Goal: Navigation & Orientation: Find specific page/section

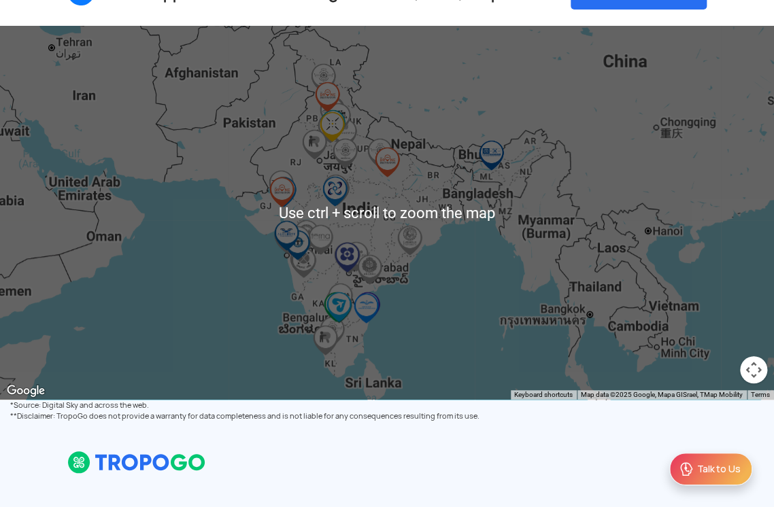
scroll to position [122, 0]
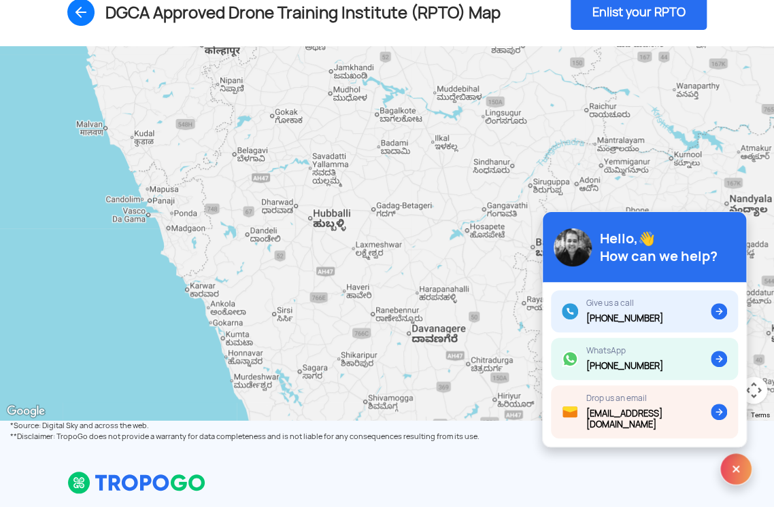
click at [735, 464] on img at bounding box center [735, 469] width 33 height 33
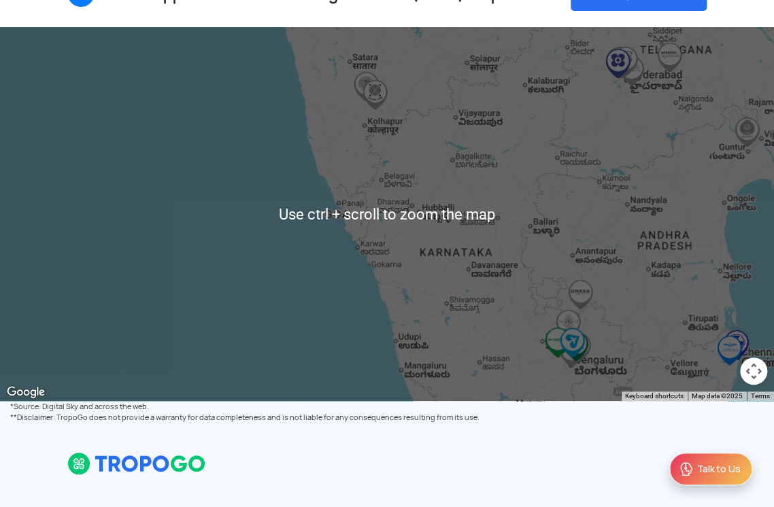
scroll to position [150, 0]
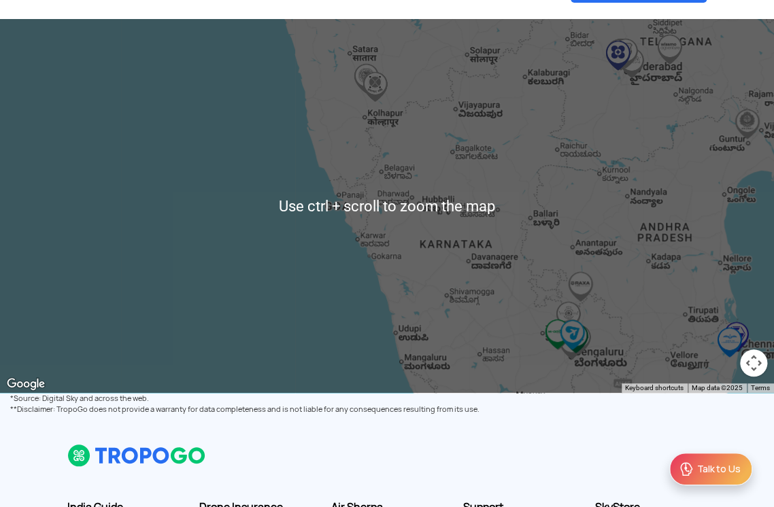
click at [750, 368] on button "Map camera controls" at bounding box center [753, 362] width 27 height 27
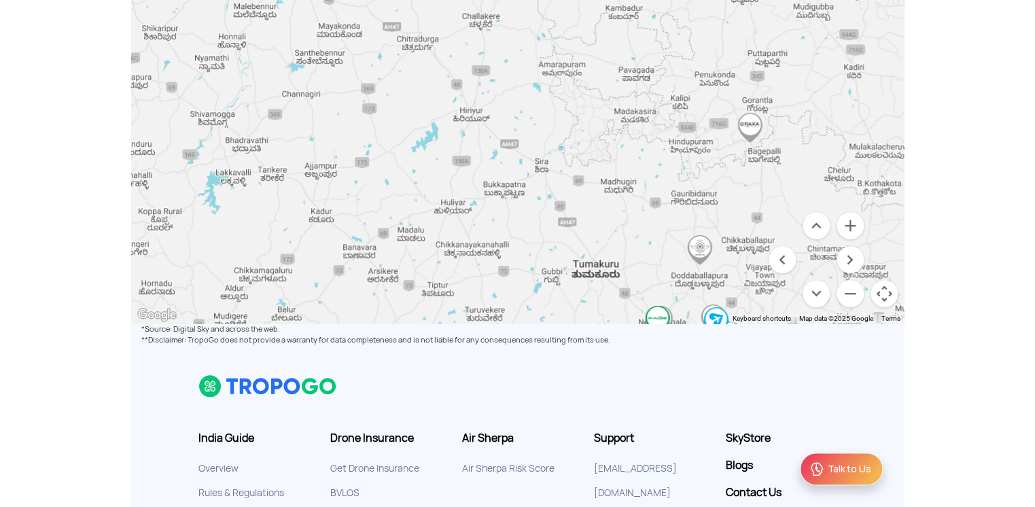
scroll to position [213, 0]
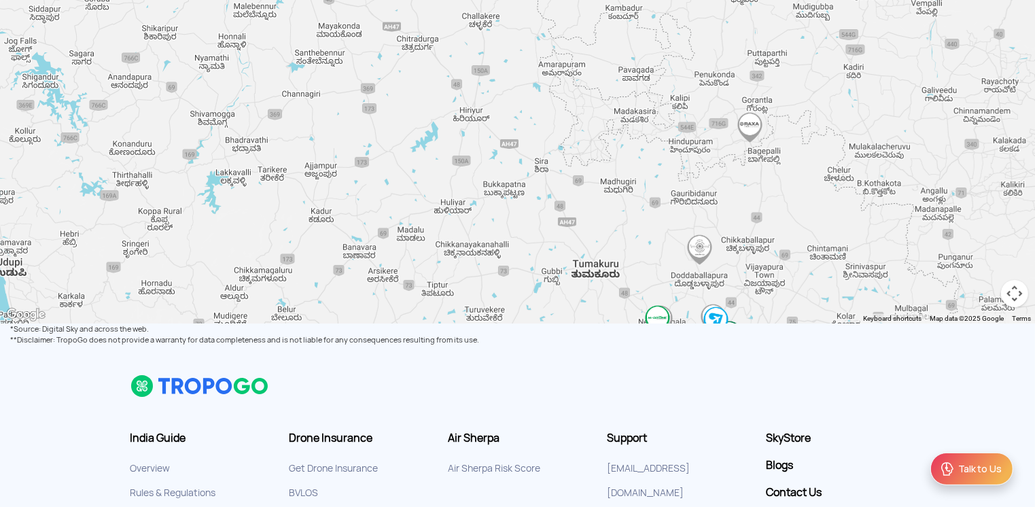
drag, startPoint x: 920, startPoint y: 321, endPoint x: 920, endPoint y: 364, distance: 43.5
click at [765, 364] on div "Get the App Drone Insurance Get Drone Insurance Get Third Party, Comprehensive,…" at bounding box center [517, 244] width 1035 height 914
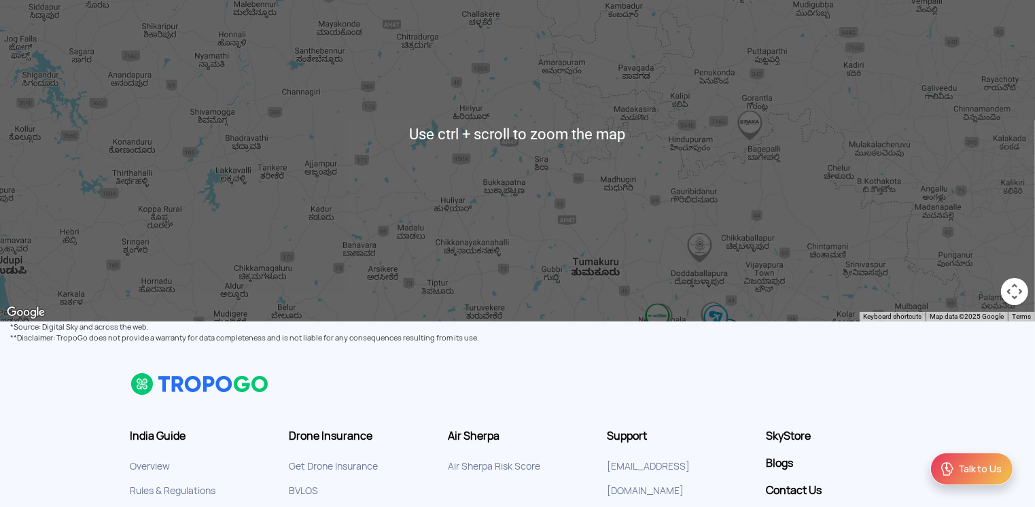
scroll to position [209, 0]
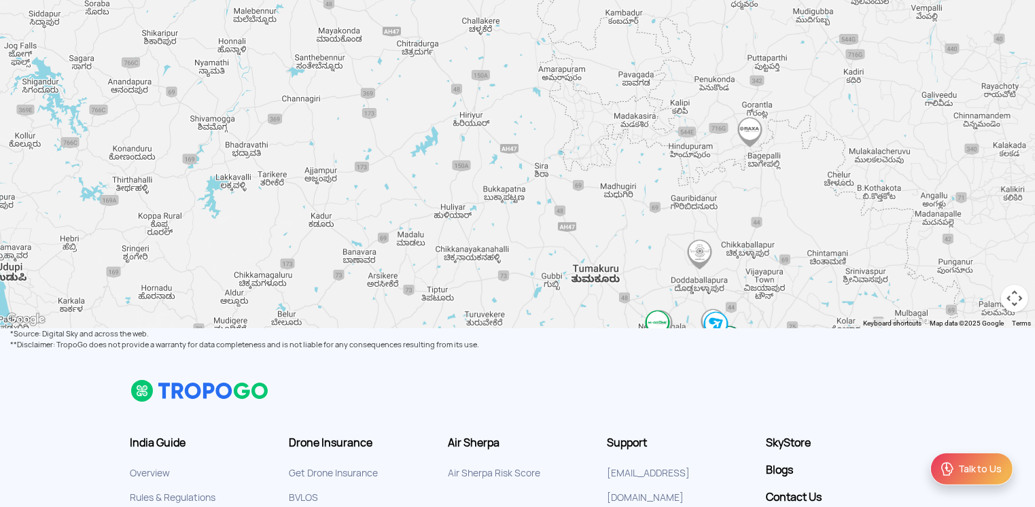
click at [765, 300] on button "Map camera controls" at bounding box center [1014, 298] width 27 height 27
drag, startPoint x: 1011, startPoint y: 300, endPoint x: 948, endPoint y: 228, distance: 95.9
click at [765, 285] on gmp-internal-camera-control at bounding box center [1014, 298] width 27 height 27
click at [765, 228] on button "Move up" at bounding box center [946, 230] width 27 height 27
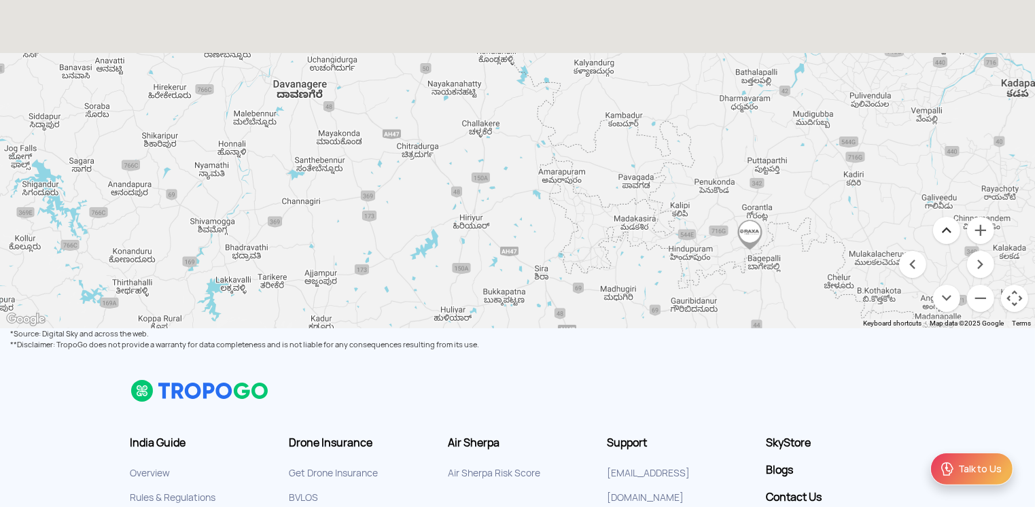
click at [765, 228] on button "Move up" at bounding box center [946, 230] width 27 height 27
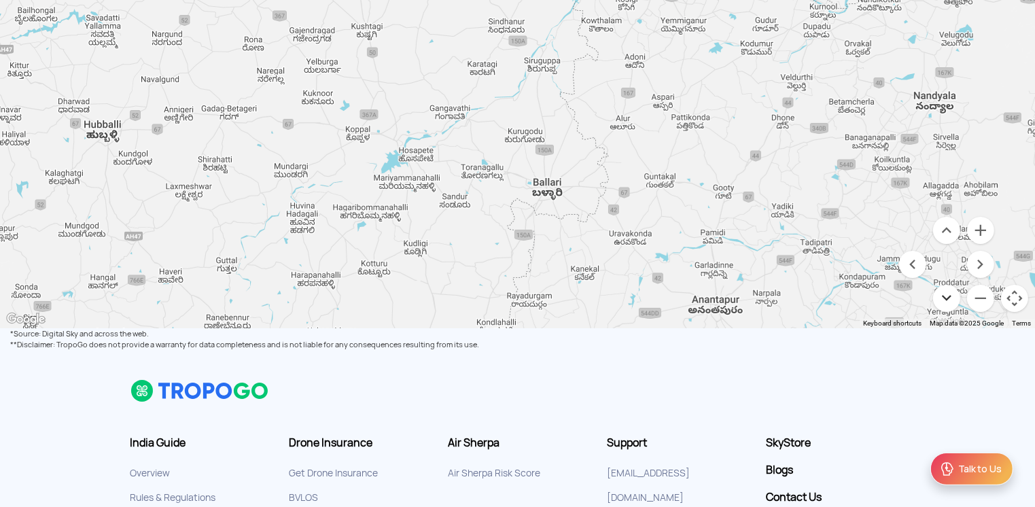
click at [765, 298] on button "Move down" at bounding box center [946, 298] width 27 height 27
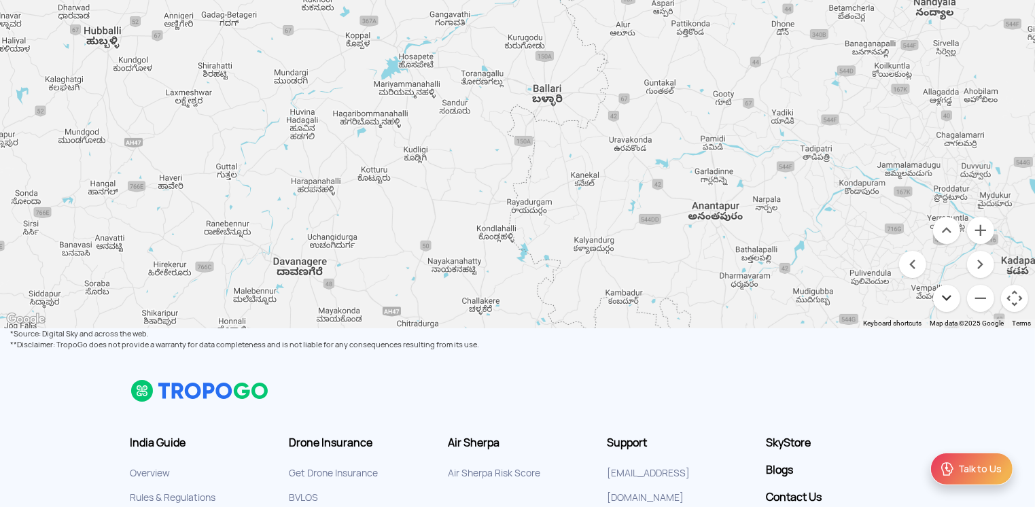
click at [765, 298] on button "Move down" at bounding box center [946, 298] width 27 height 27
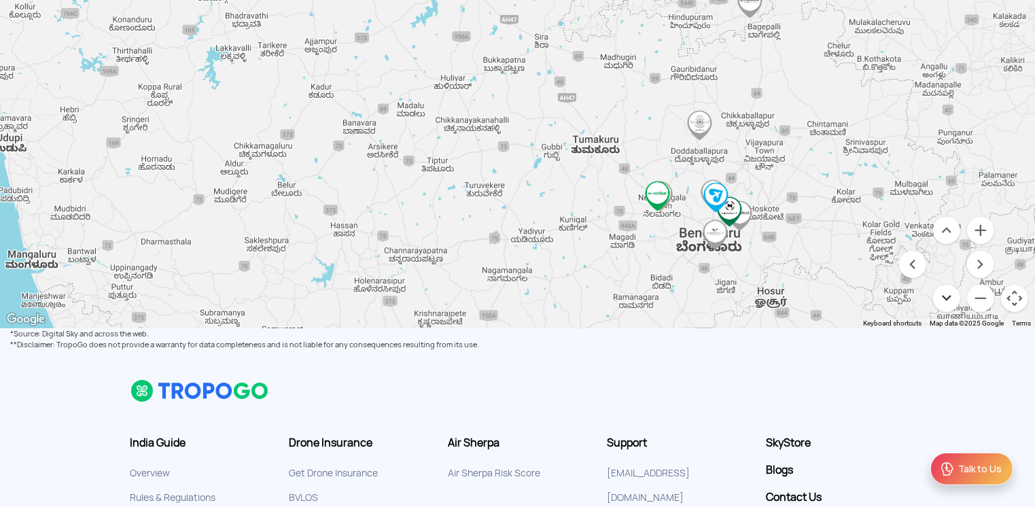
click at [765, 298] on button "Move down" at bounding box center [946, 298] width 27 height 27
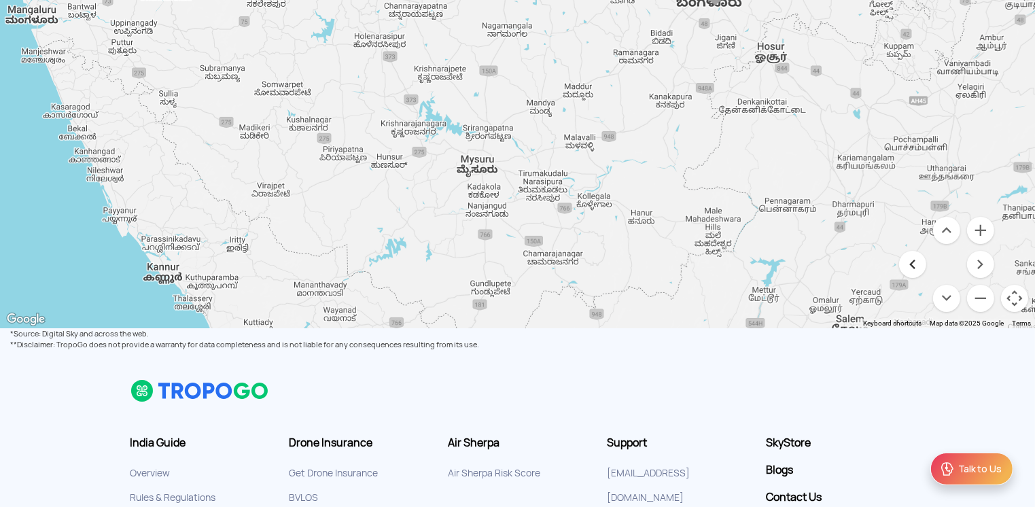
click at [765, 258] on button "Move left" at bounding box center [912, 264] width 27 height 27
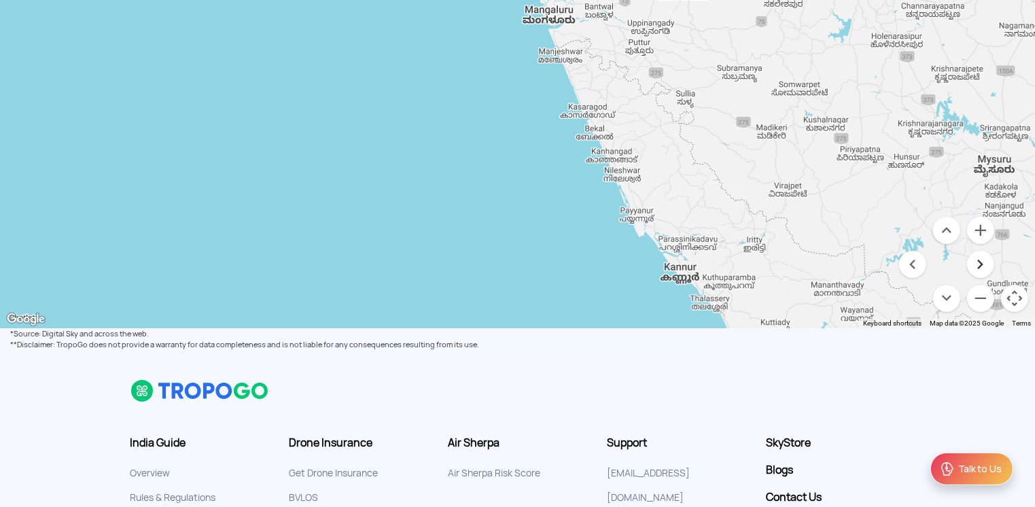
click at [765, 262] on button "Move right" at bounding box center [980, 264] width 27 height 27
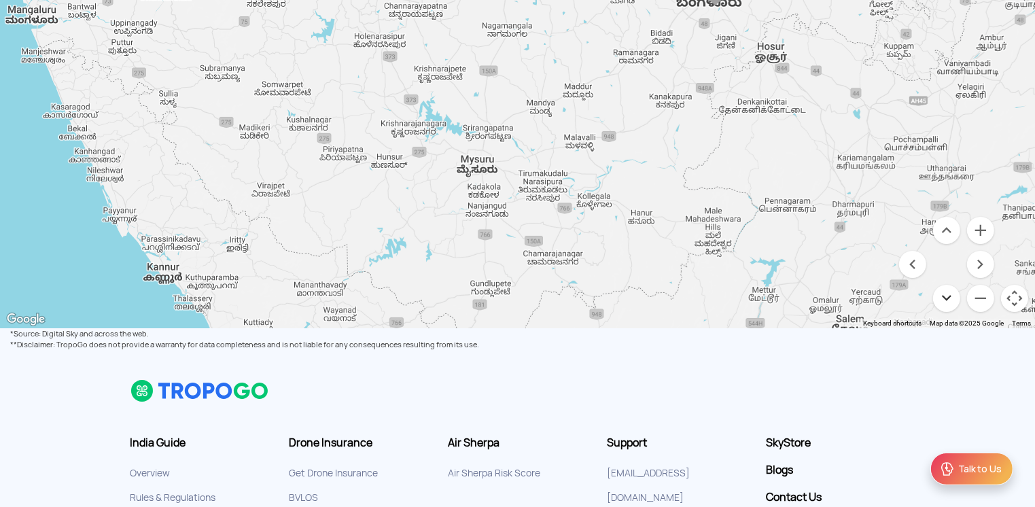
click at [765, 295] on button "Move down" at bounding box center [946, 298] width 27 height 27
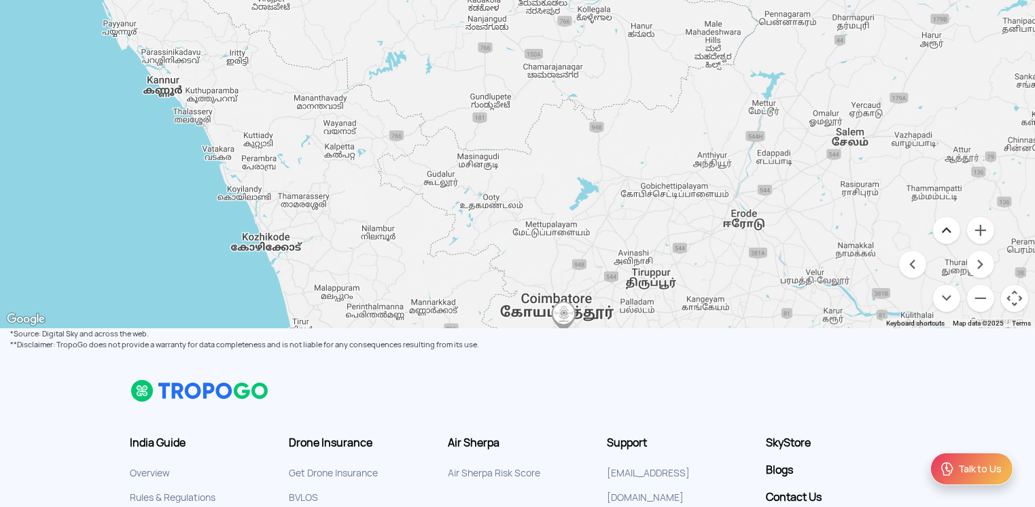
click at [765, 229] on button "Move up" at bounding box center [946, 230] width 27 height 27
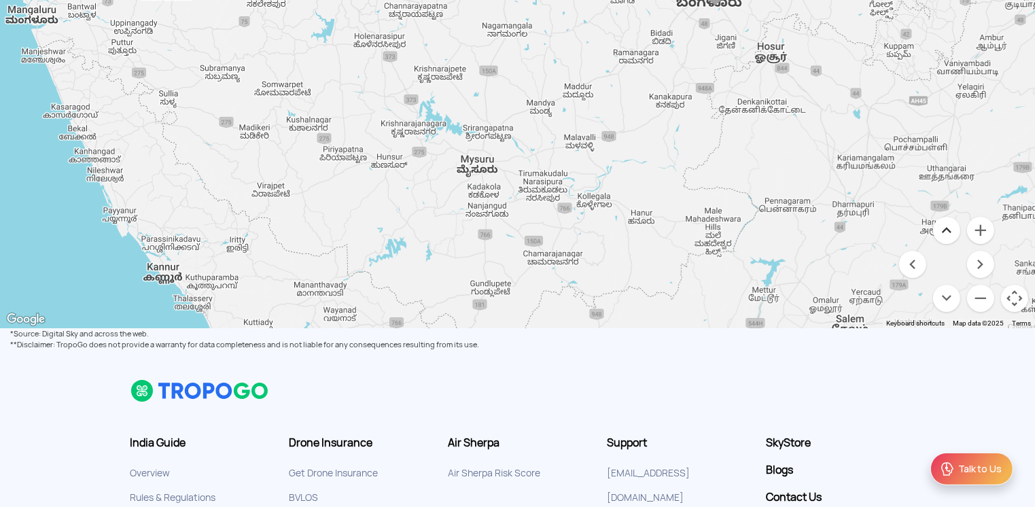
click at [765, 229] on button "Move up" at bounding box center [946, 230] width 27 height 27
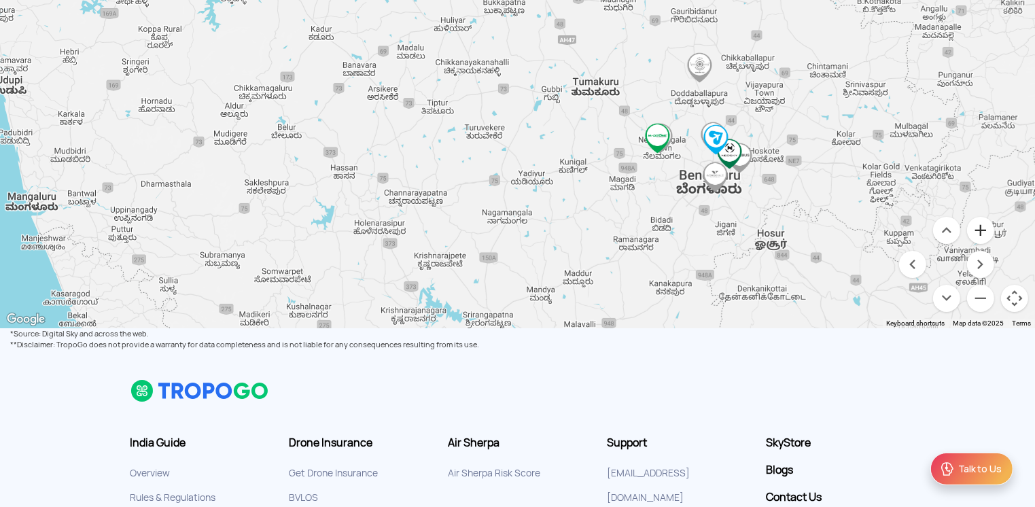
click at [765, 232] on button "Zoom in" at bounding box center [980, 230] width 27 height 27
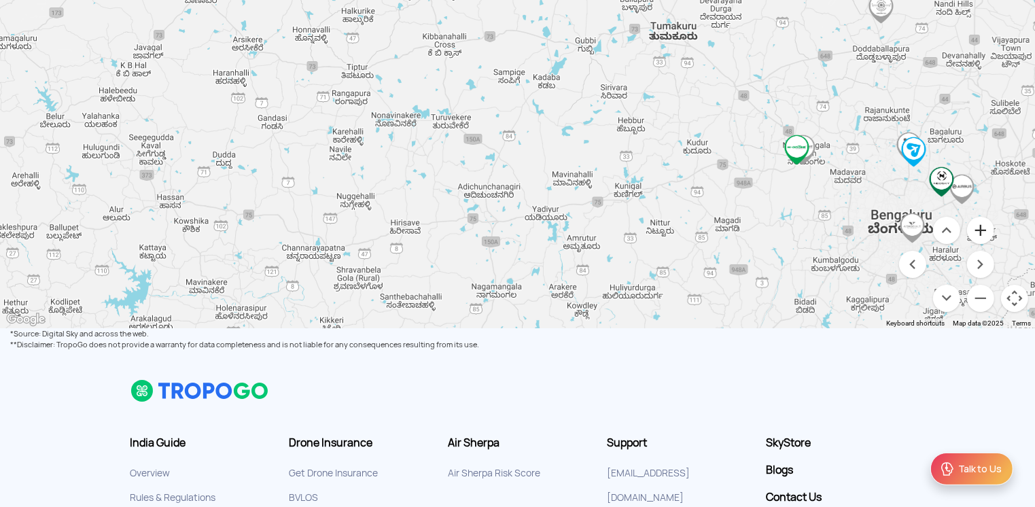
click at [765, 232] on button "Zoom in" at bounding box center [980, 230] width 27 height 27
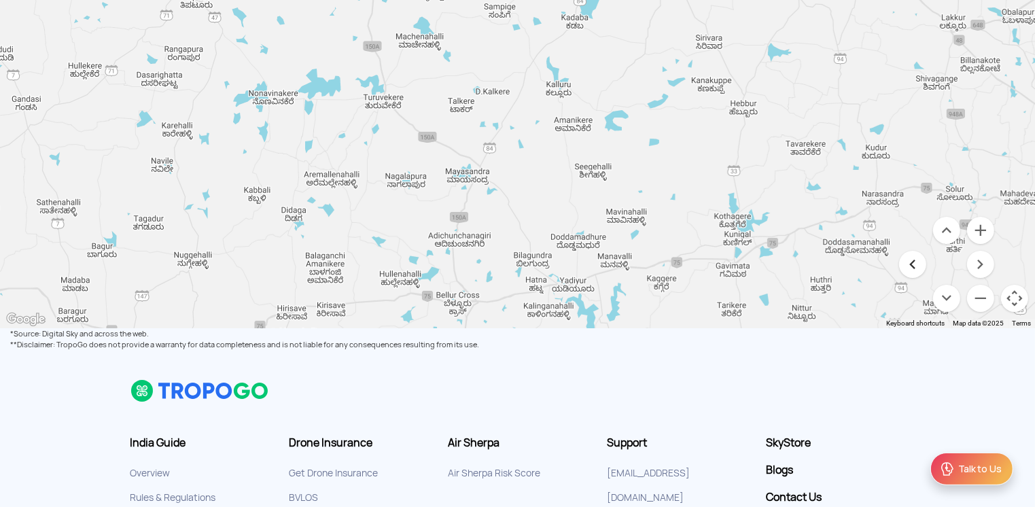
click at [765, 258] on button "Move left" at bounding box center [912, 264] width 27 height 27
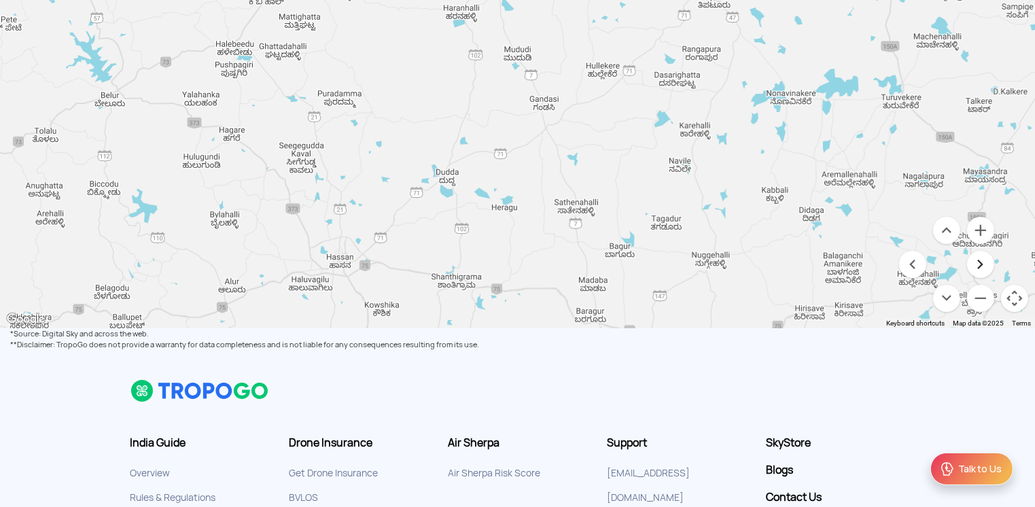
click at [765, 260] on button "Move right" at bounding box center [980, 264] width 27 height 27
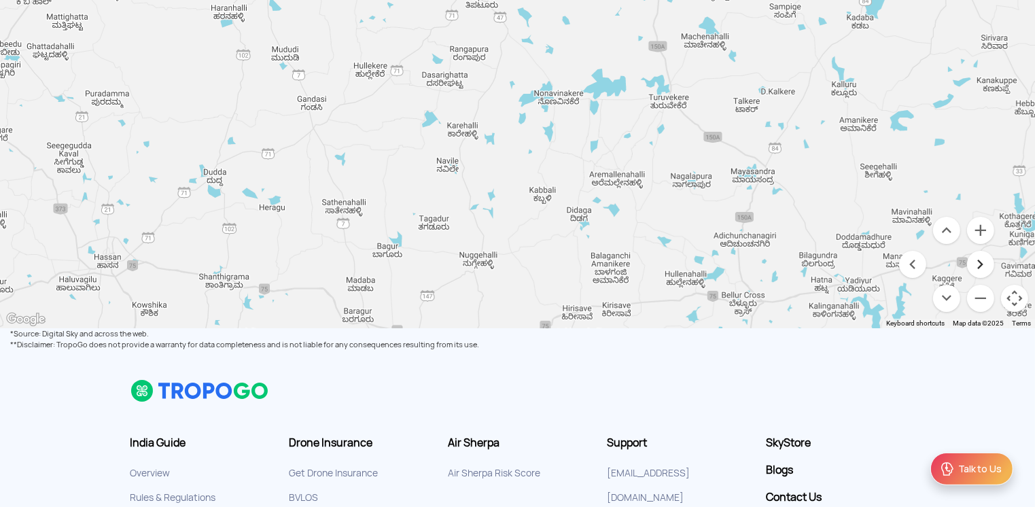
click at [765, 260] on button "Move right" at bounding box center [980, 264] width 27 height 27
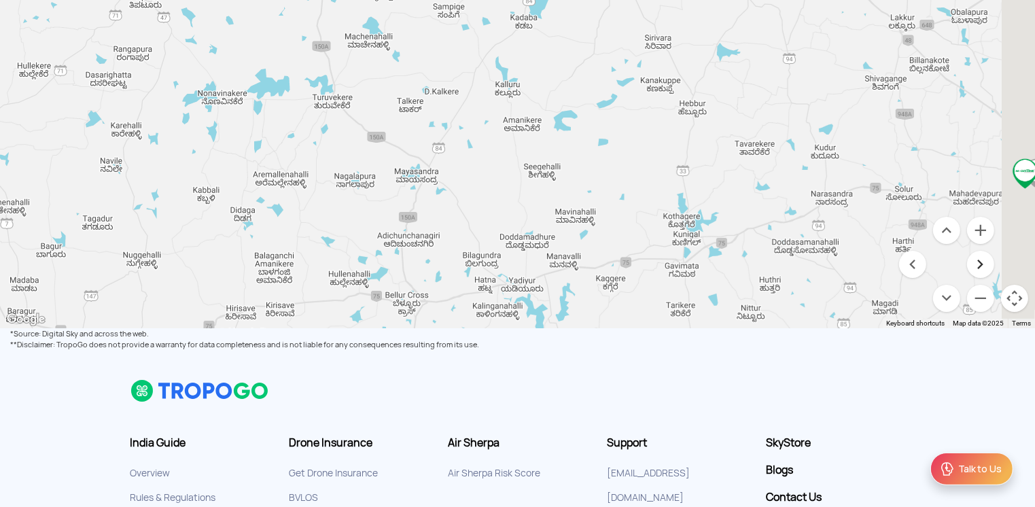
click at [765, 260] on button "Move right" at bounding box center [980, 264] width 27 height 27
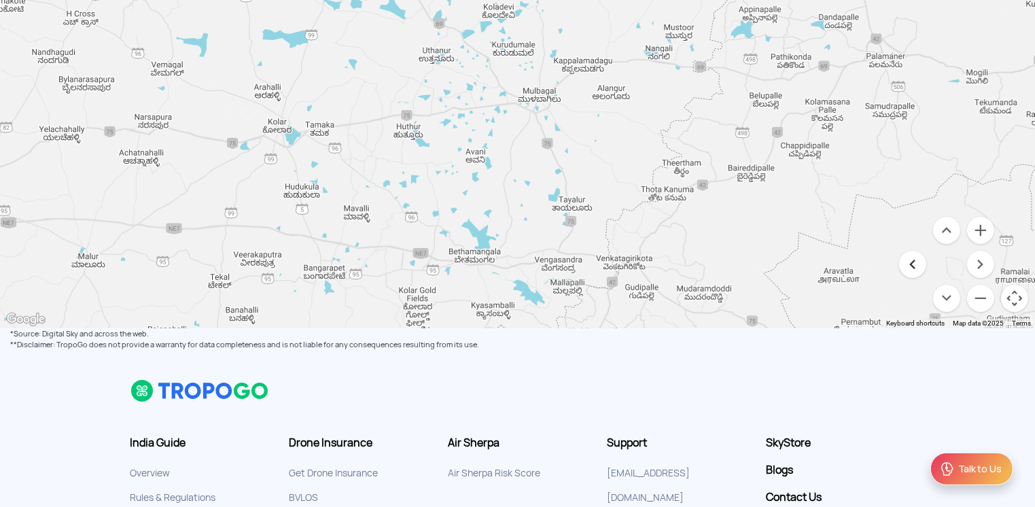
click at [765, 268] on button "Move left" at bounding box center [912, 264] width 27 height 27
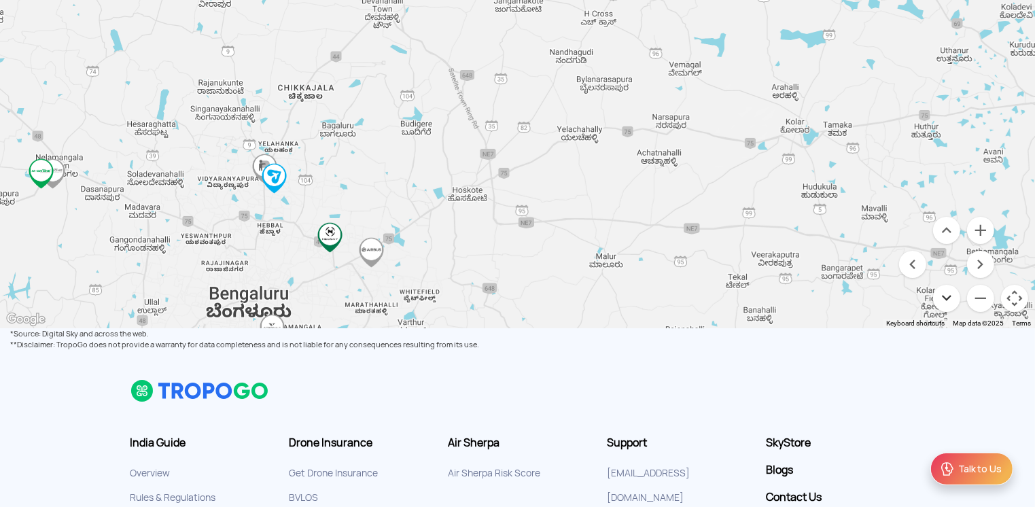
click at [765, 297] on button "Move down" at bounding box center [946, 298] width 27 height 27
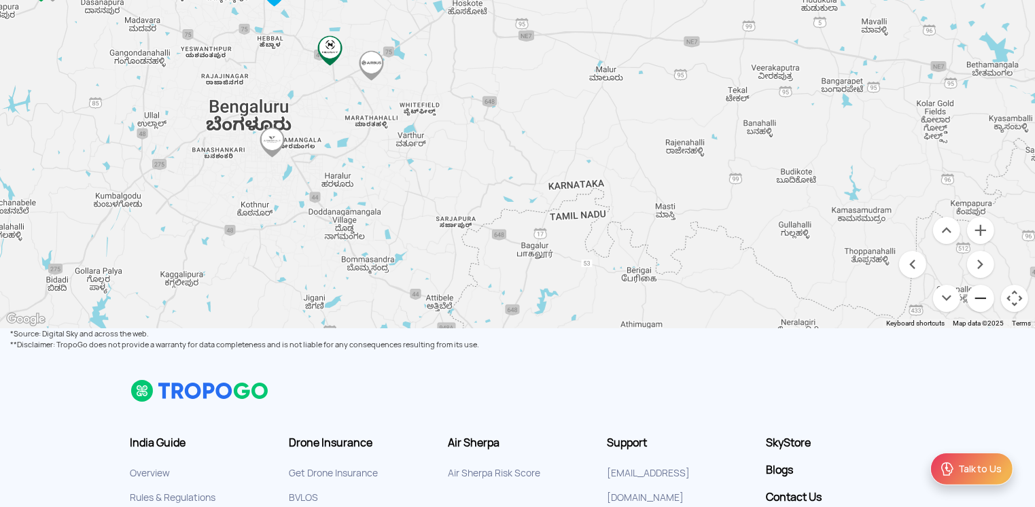
click at [765, 303] on button "Zoom out" at bounding box center [980, 298] width 27 height 27
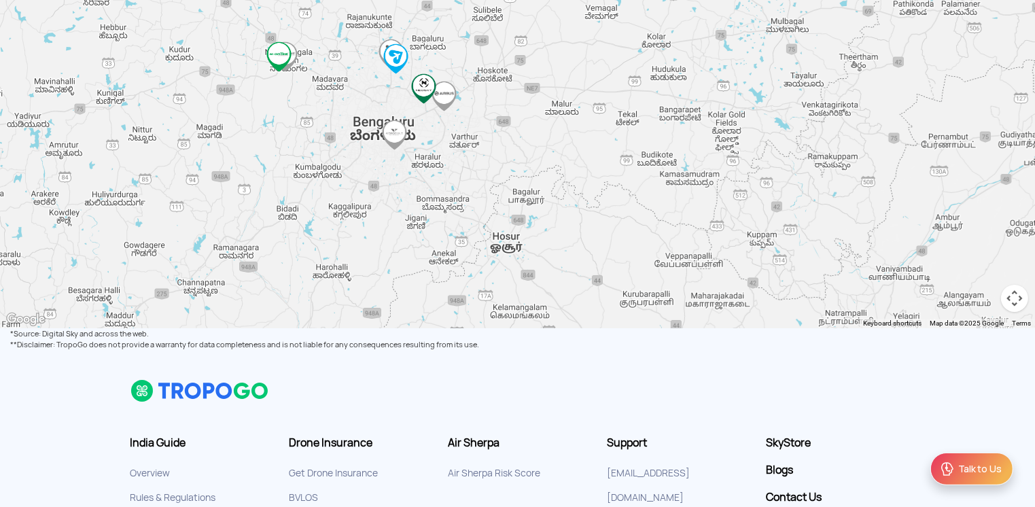
click at [444, 100] on img at bounding box center [444, 96] width 31 height 31
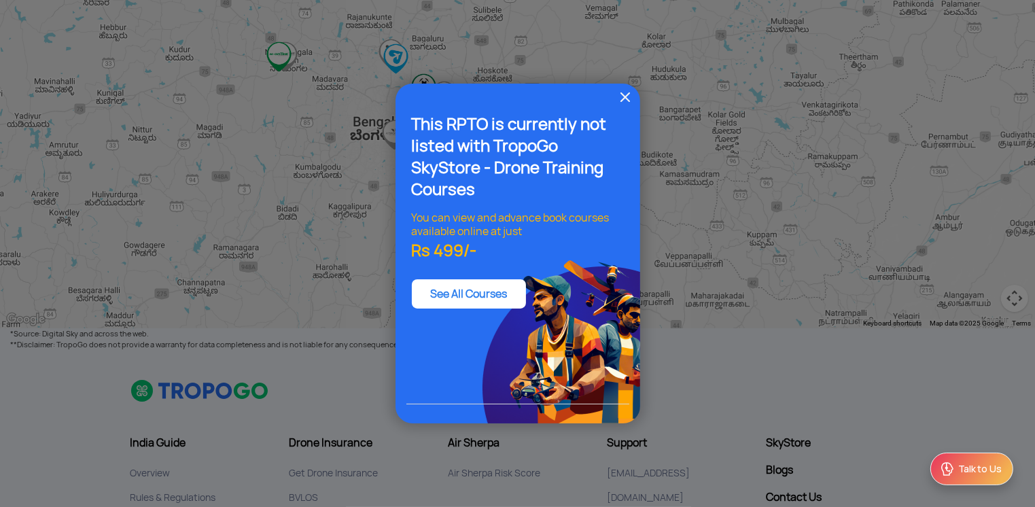
click at [631, 94] on img at bounding box center [625, 97] width 16 height 16
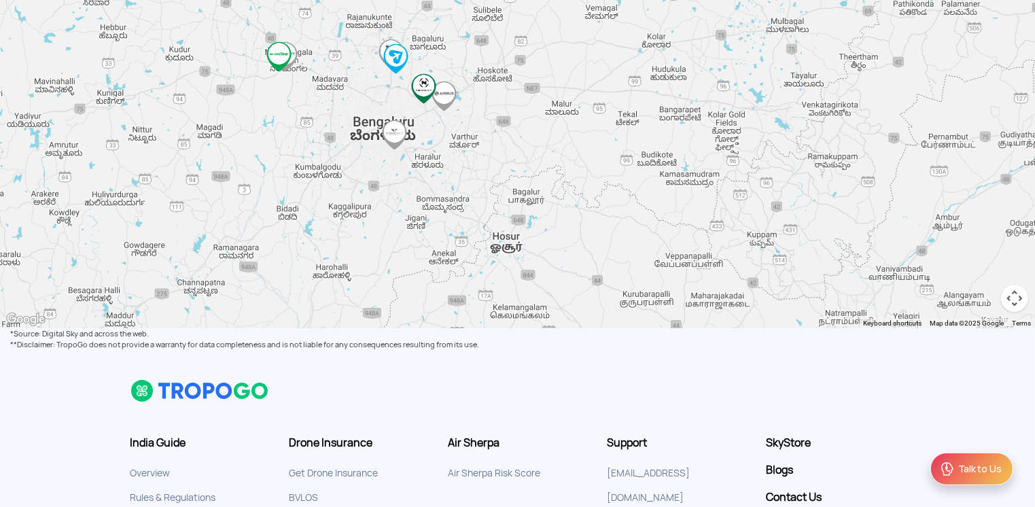
click at [292, 53] on img "MULTIPLEX DRONE PVT LTD" at bounding box center [279, 56] width 31 height 31
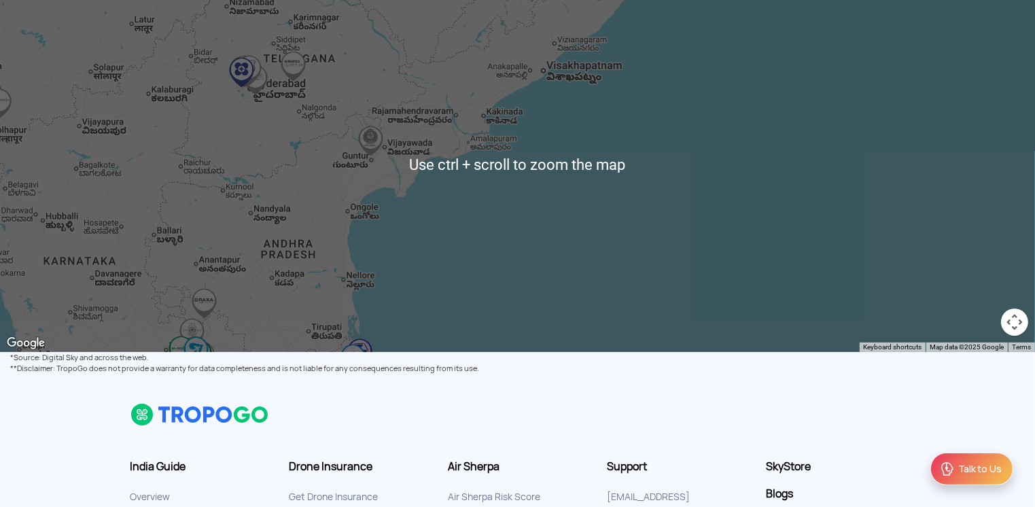
scroll to position [192, 0]
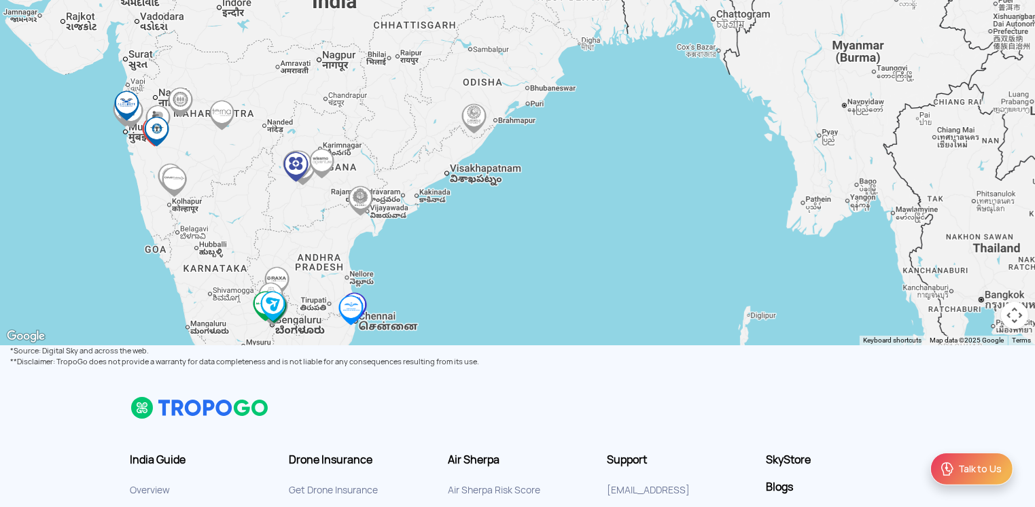
click at [765, 309] on button "Map camera controls" at bounding box center [1014, 315] width 27 height 27
click at [765, 276] on button "Move left" at bounding box center [912, 281] width 27 height 27
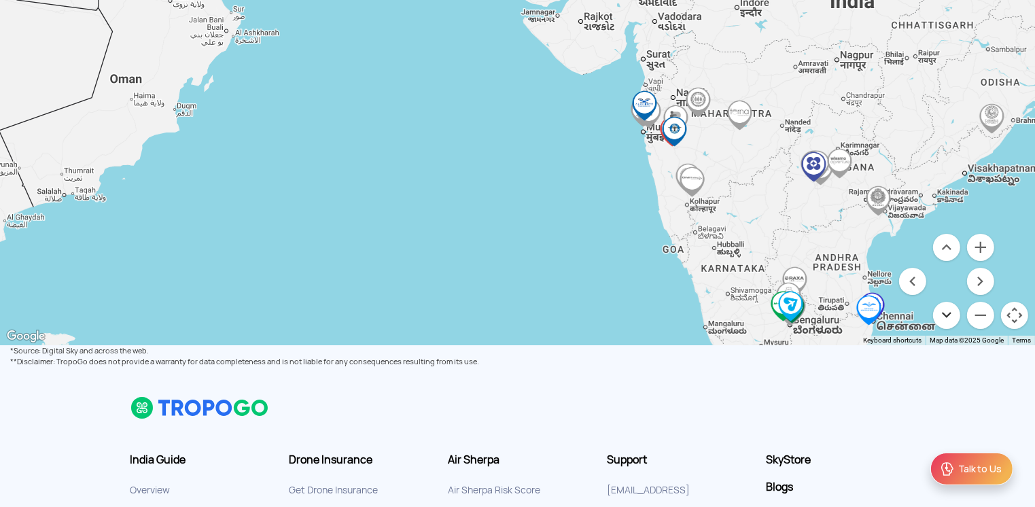
click at [765, 312] on button "Move down" at bounding box center [946, 315] width 27 height 27
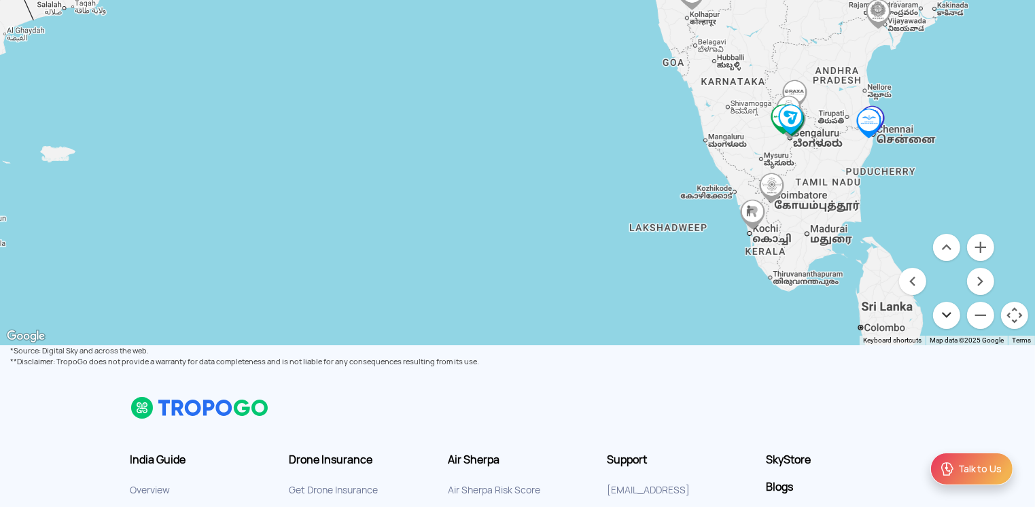
click at [765, 312] on button "Move down" at bounding box center [946, 315] width 27 height 27
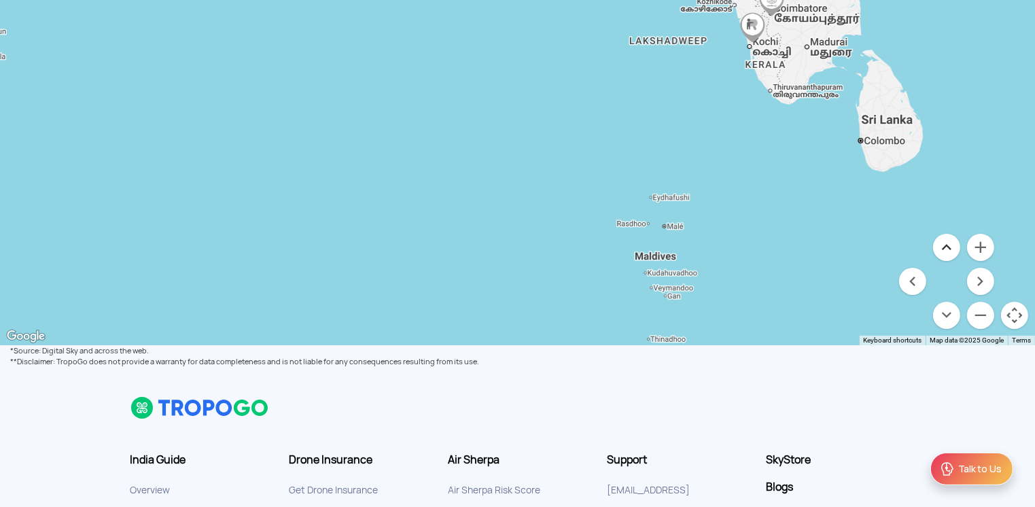
click at [765, 243] on button "Move up" at bounding box center [946, 247] width 27 height 27
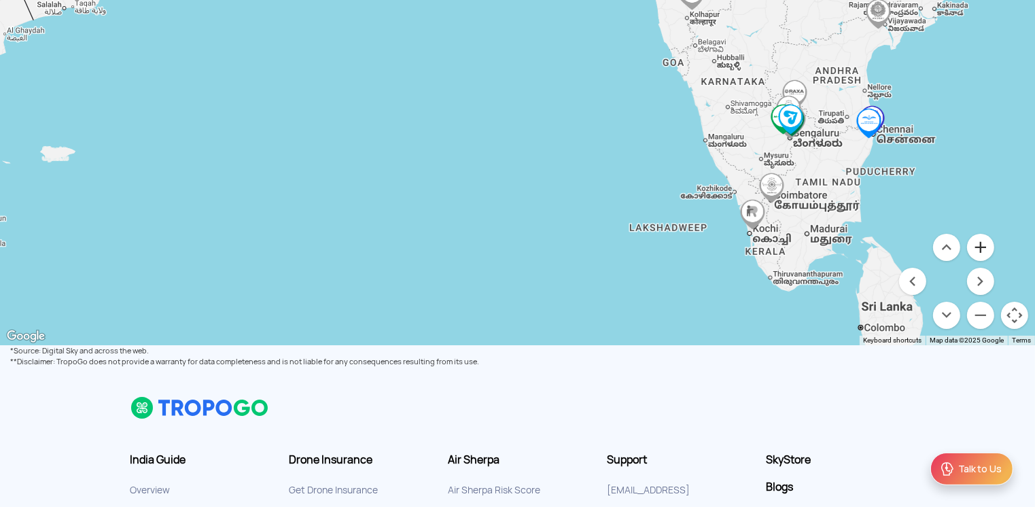
click at [765, 243] on button "Zoom in" at bounding box center [980, 247] width 27 height 27
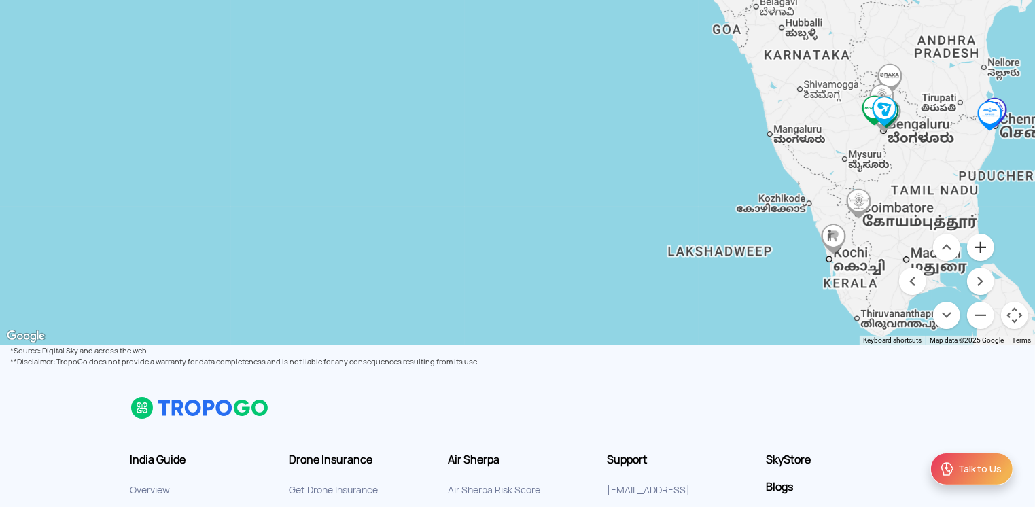
click at [765, 243] on button "Zoom in" at bounding box center [980, 247] width 27 height 27
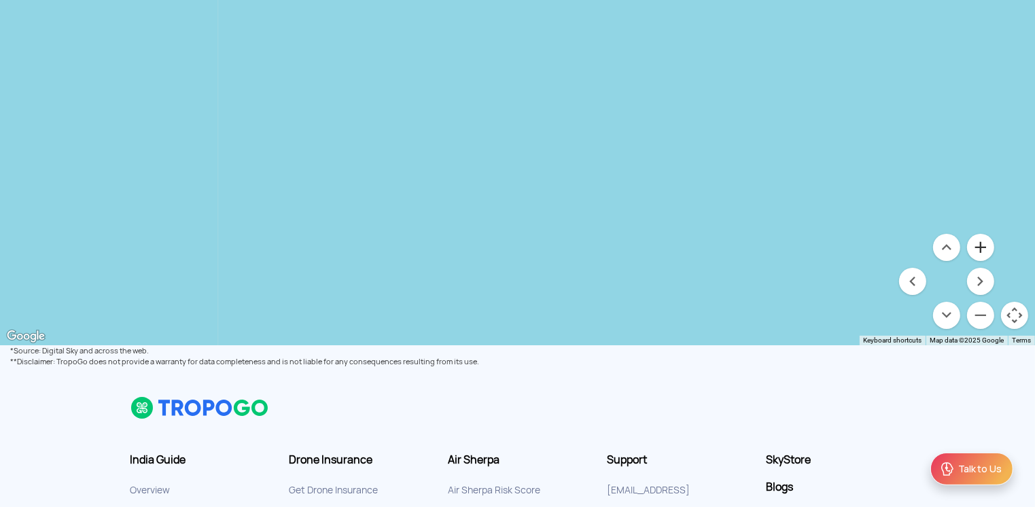
click at [765, 243] on button "Zoom in" at bounding box center [980, 247] width 27 height 27
click at [765, 276] on button "Move left" at bounding box center [912, 281] width 27 height 27
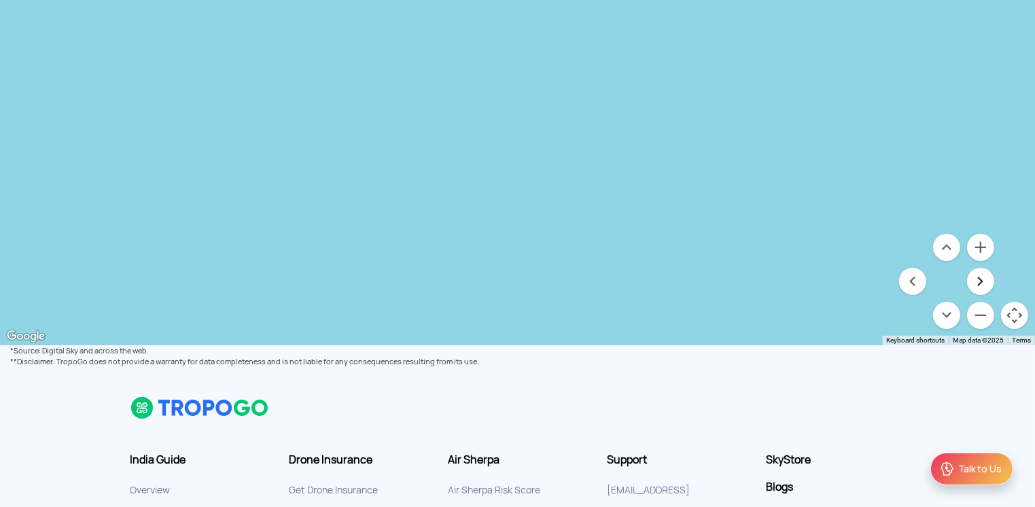
click at [765, 276] on button "Move right" at bounding box center [980, 281] width 27 height 27
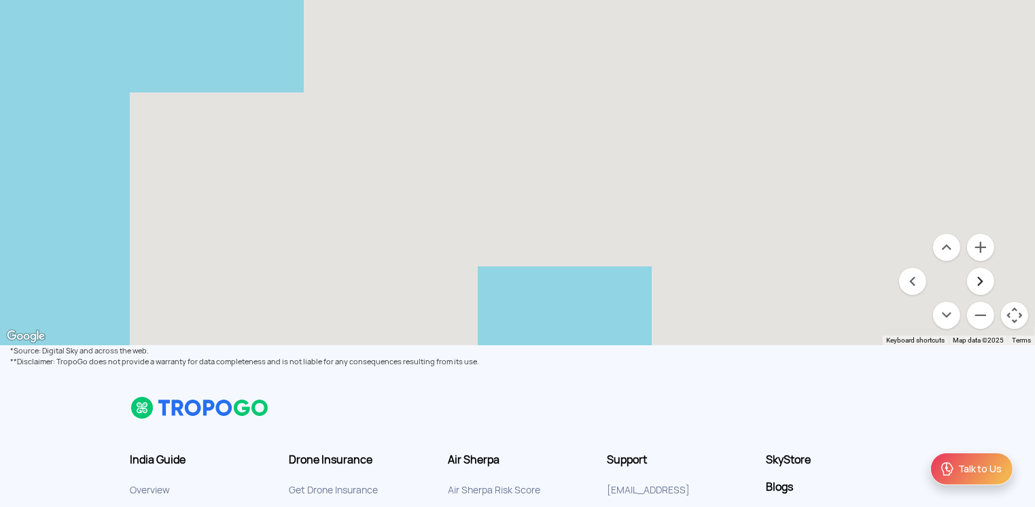
click at [765, 276] on button "Move right" at bounding box center [980, 281] width 27 height 27
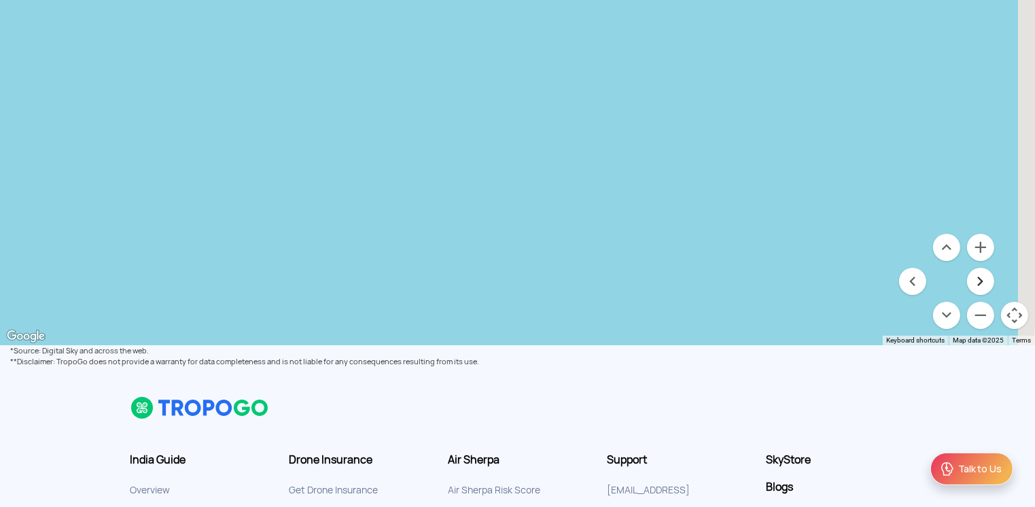
click at [765, 276] on button "Move right" at bounding box center [980, 281] width 27 height 27
click at [765, 250] on button "Move up" at bounding box center [946, 247] width 27 height 27
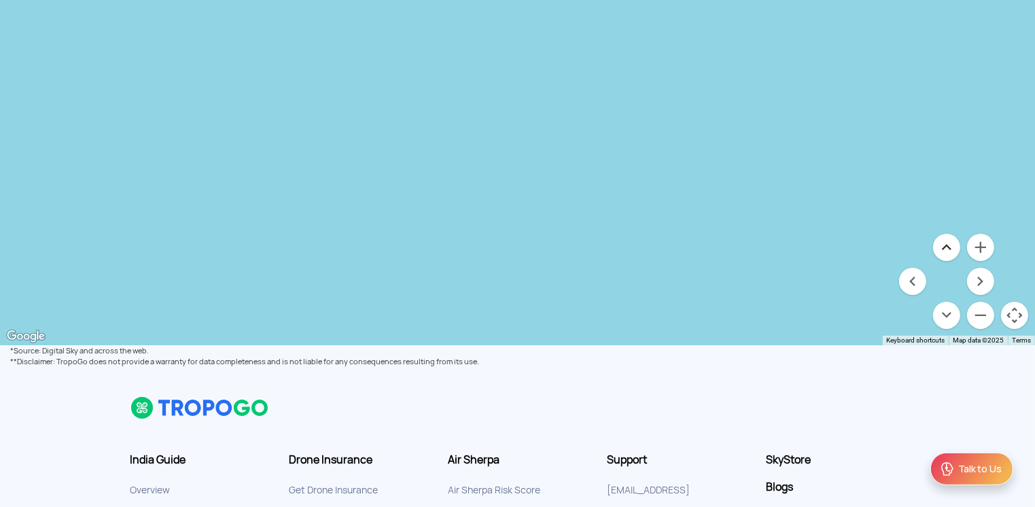
click at [765, 250] on button "Move up" at bounding box center [946, 247] width 27 height 27
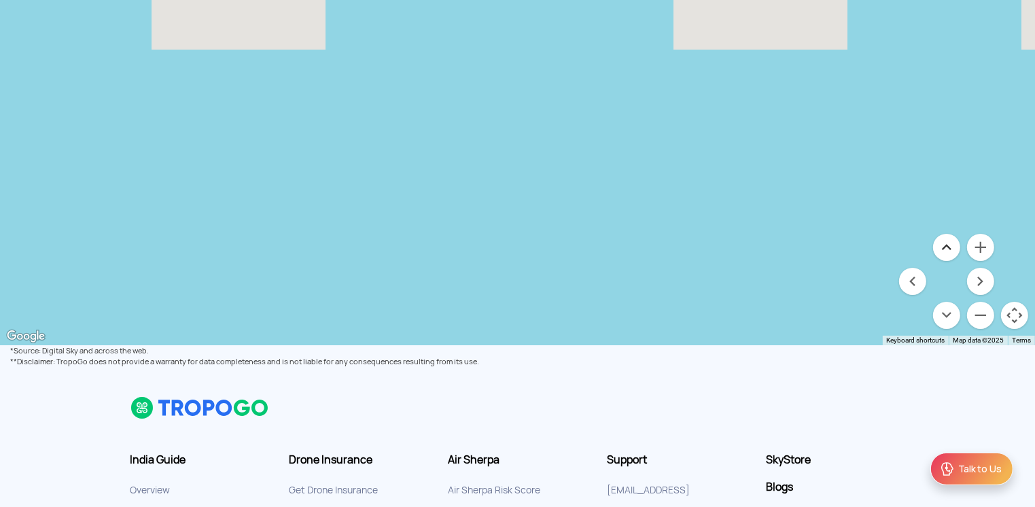
click at [765, 250] on button "Move up" at bounding box center [946, 247] width 27 height 27
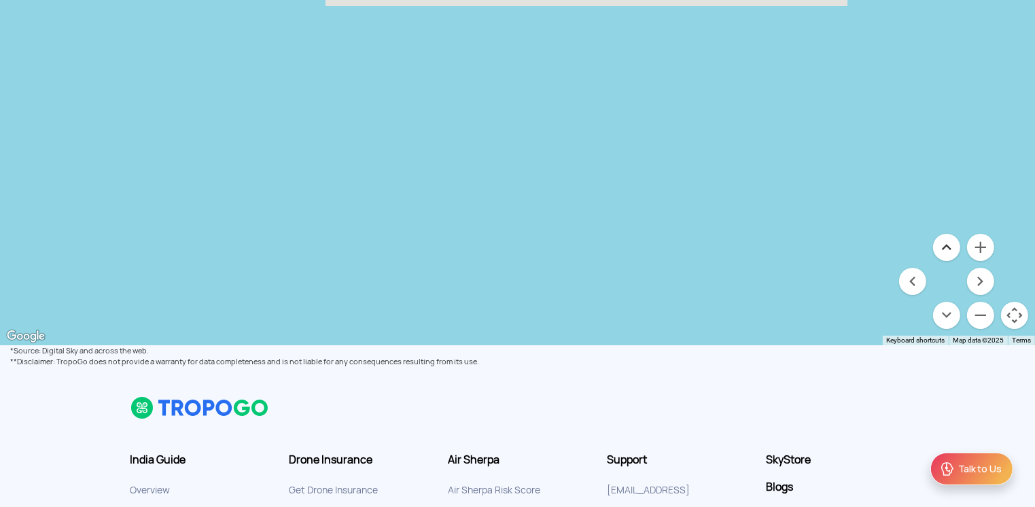
click at [765, 250] on button "Move up" at bounding box center [946, 247] width 27 height 27
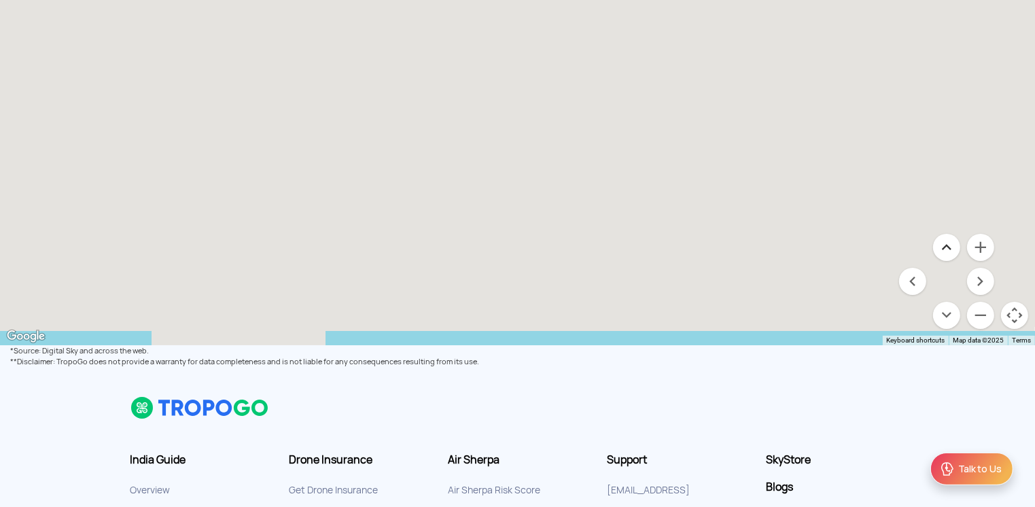
click at [765, 250] on button "Move up" at bounding box center [946, 247] width 27 height 27
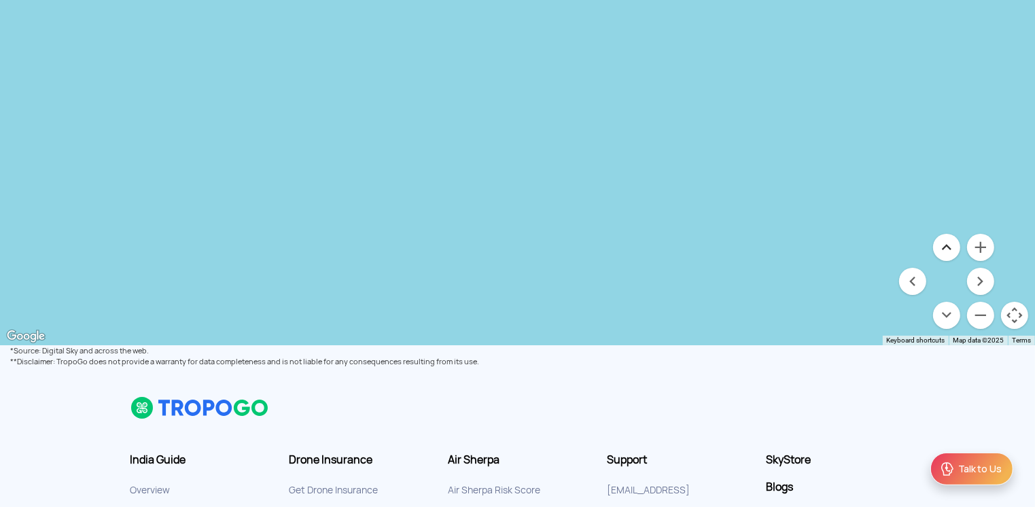
click at [765, 250] on button "Move up" at bounding box center [946, 247] width 27 height 27
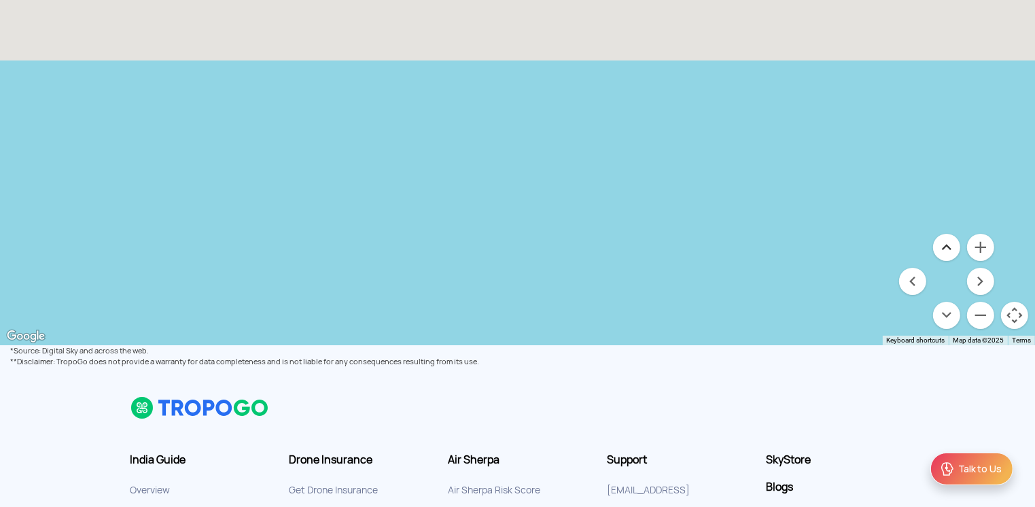
click at [765, 250] on button "Move up" at bounding box center [946, 247] width 27 height 27
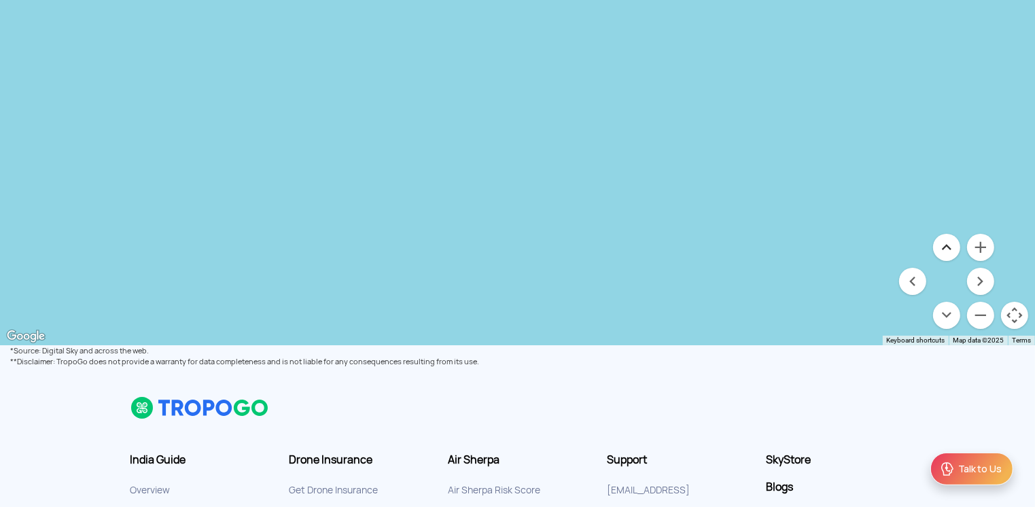
click at [765, 250] on button "Move up" at bounding box center [946, 247] width 27 height 27
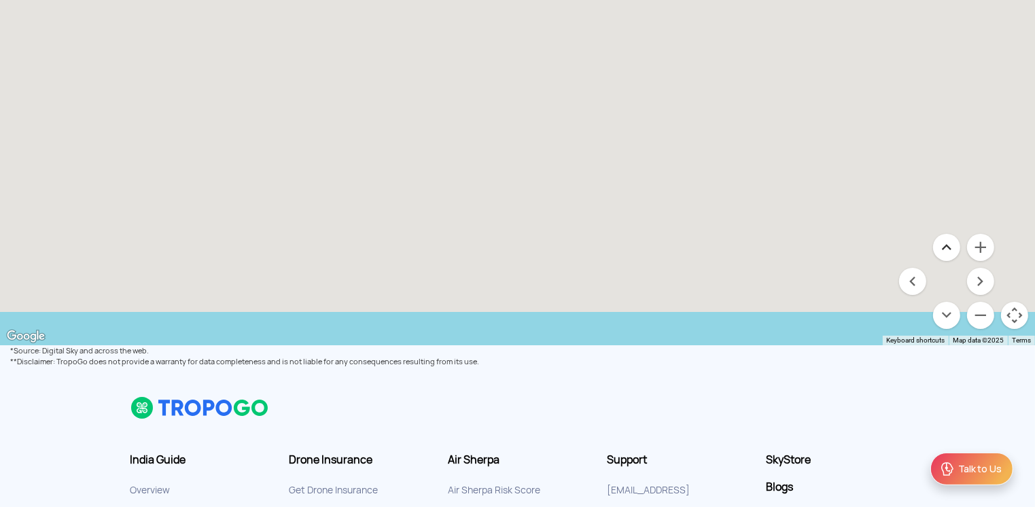
click at [765, 250] on button "Move up" at bounding box center [946, 247] width 27 height 27
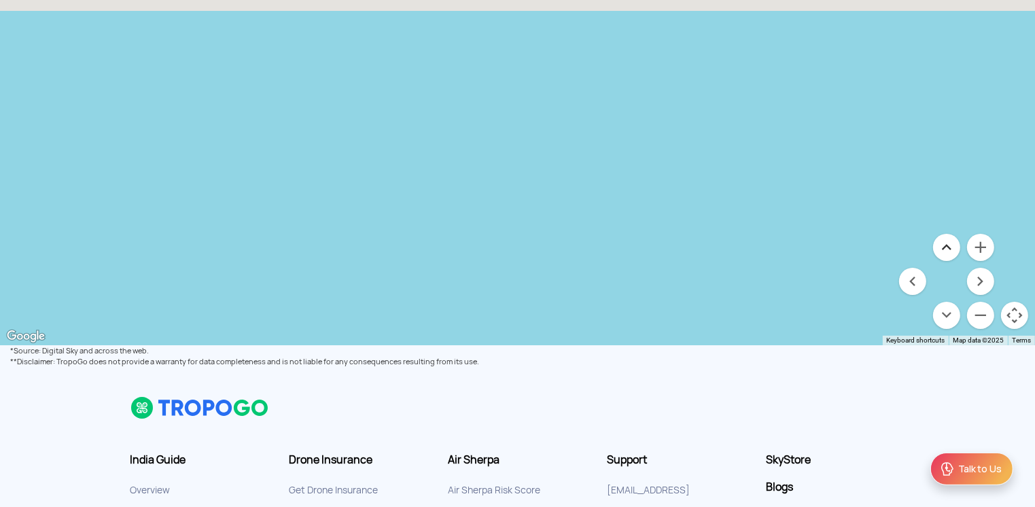
click at [765, 250] on button "Move up" at bounding box center [946, 247] width 27 height 27
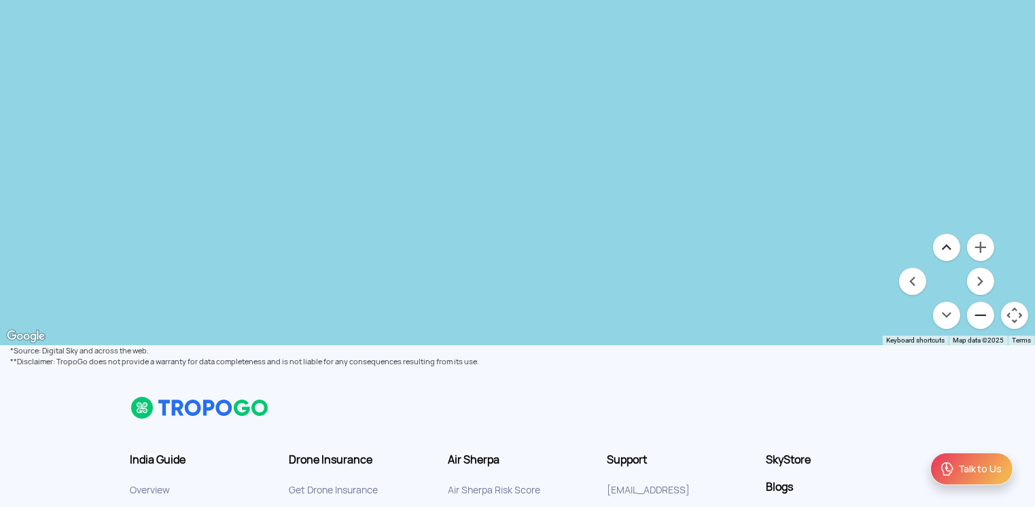
drag, startPoint x: 948, startPoint y: 250, endPoint x: 976, endPoint y: 315, distance: 71.0
click at [765, 315] on menu at bounding box center [946, 281] width 95 height 95
click at [765, 315] on button "Zoom out" at bounding box center [980, 315] width 27 height 27
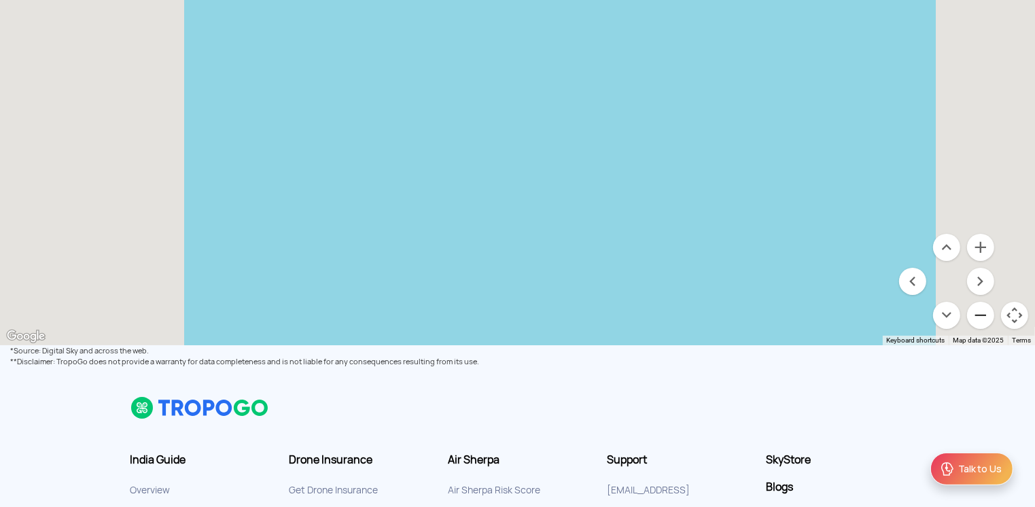
click at [765, 315] on button "Zoom out" at bounding box center [980, 315] width 27 height 27
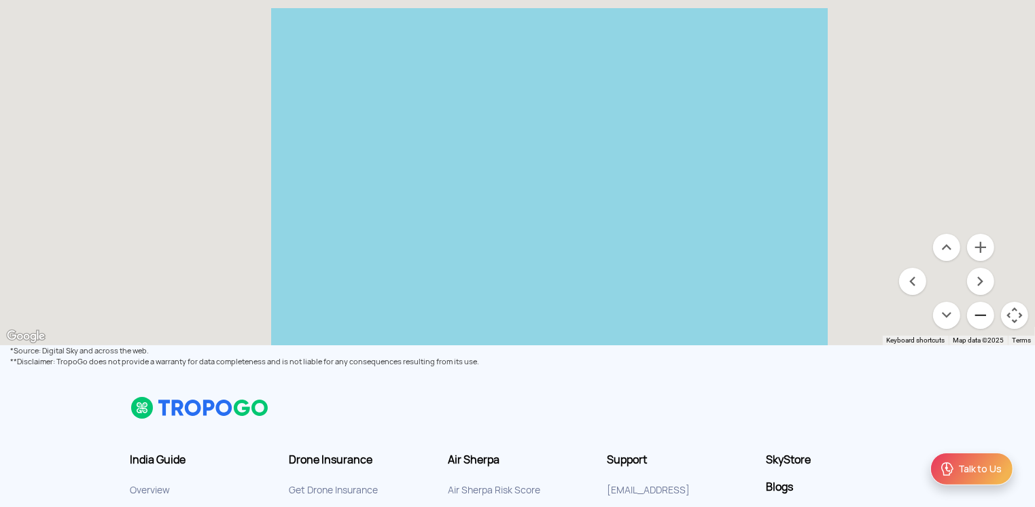
click at [765, 315] on button "Zoom out" at bounding box center [980, 315] width 27 height 27
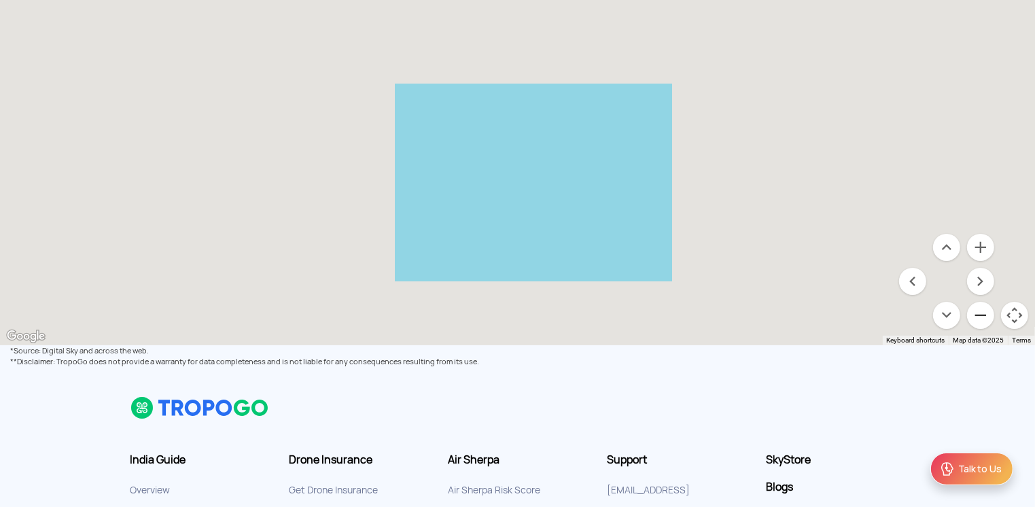
click at [765, 315] on button "Zoom out" at bounding box center [980, 315] width 27 height 27
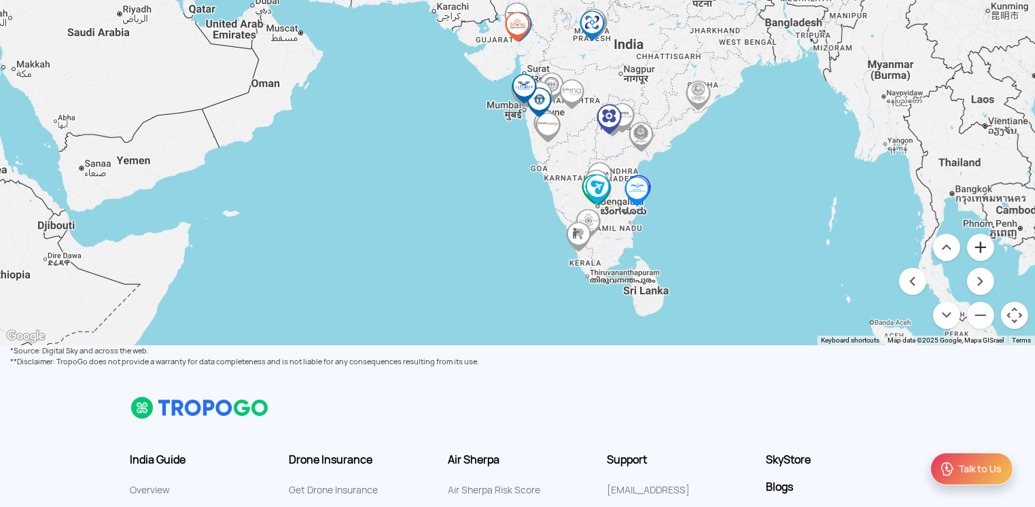
click at [765, 246] on button "Zoom in" at bounding box center [980, 247] width 27 height 27
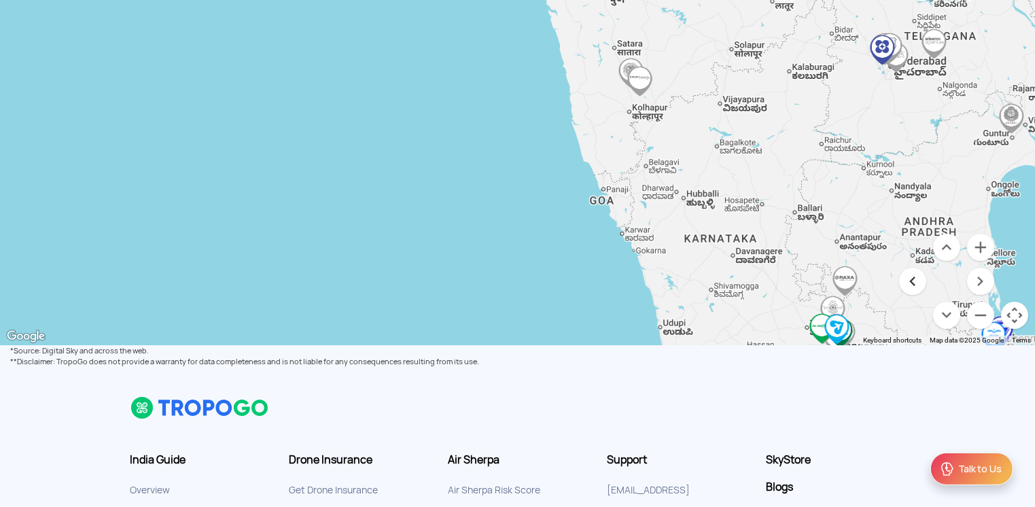
click at [765, 274] on button "Move left" at bounding box center [912, 281] width 27 height 27
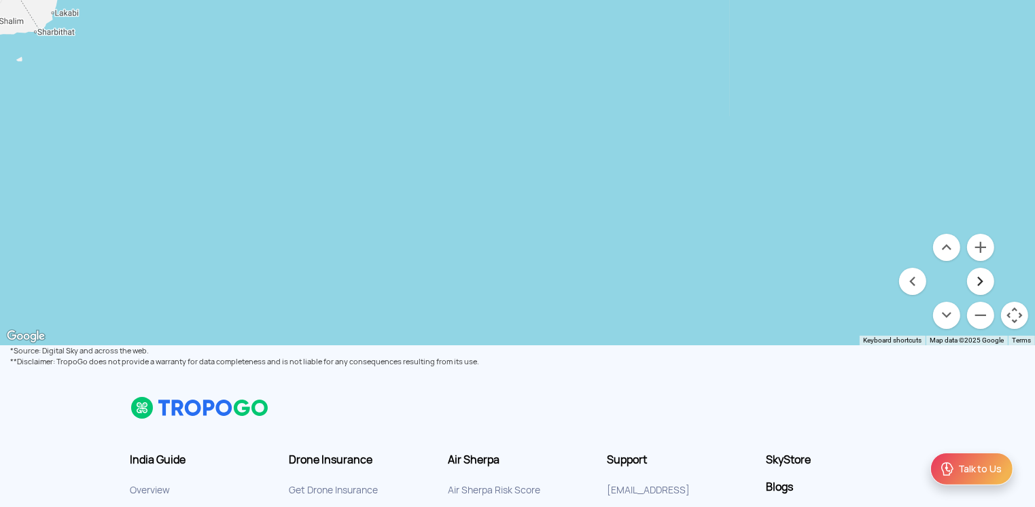
click at [765, 273] on button "Move right" at bounding box center [980, 281] width 27 height 27
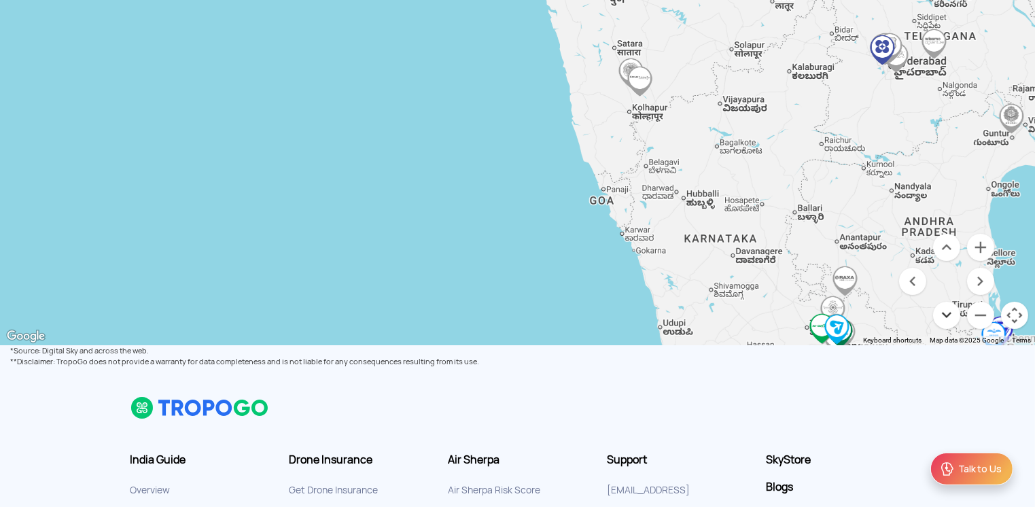
click at [765, 311] on button "Move down" at bounding box center [946, 315] width 27 height 27
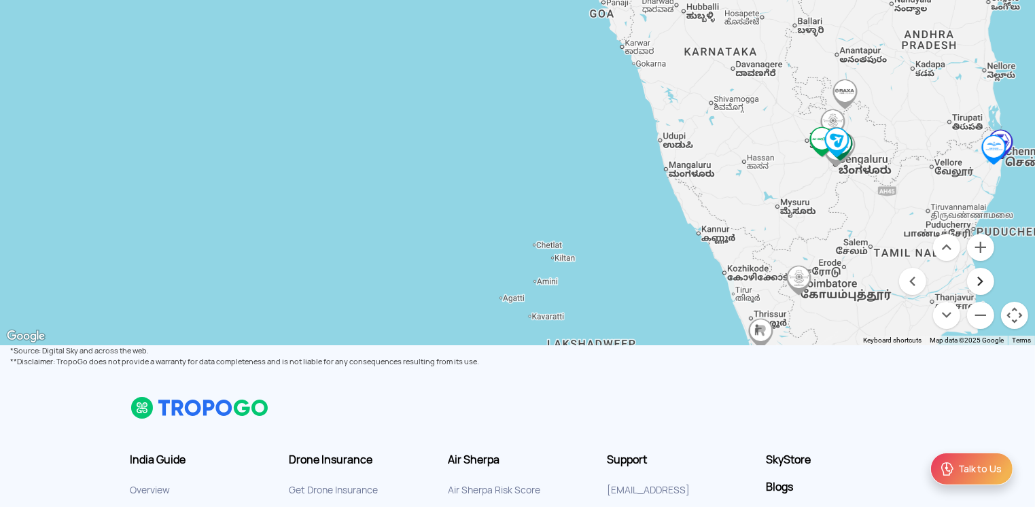
click at [765, 285] on button "Move right" at bounding box center [980, 281] width 27 height 27
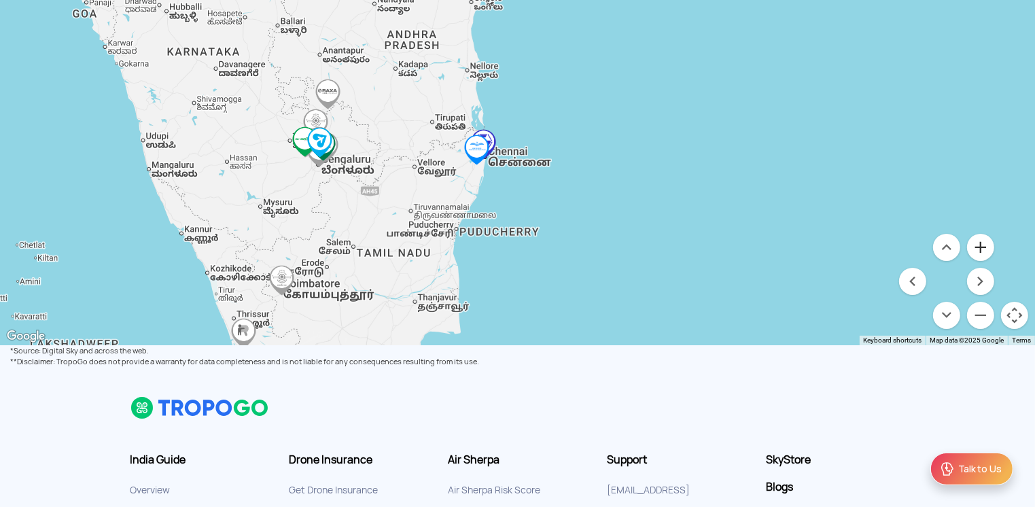
click at [765, 250] on button "Zoom in" at bounding box center [980, 247] width 27 height 27
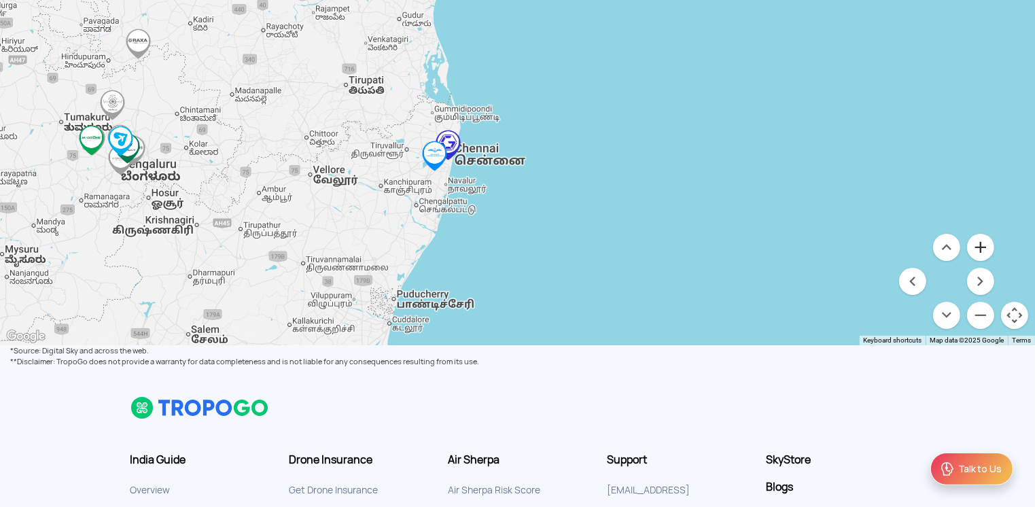
click at [765, 250] on button "Zoom in" at bounding box center [980, 247] width 27 height 27
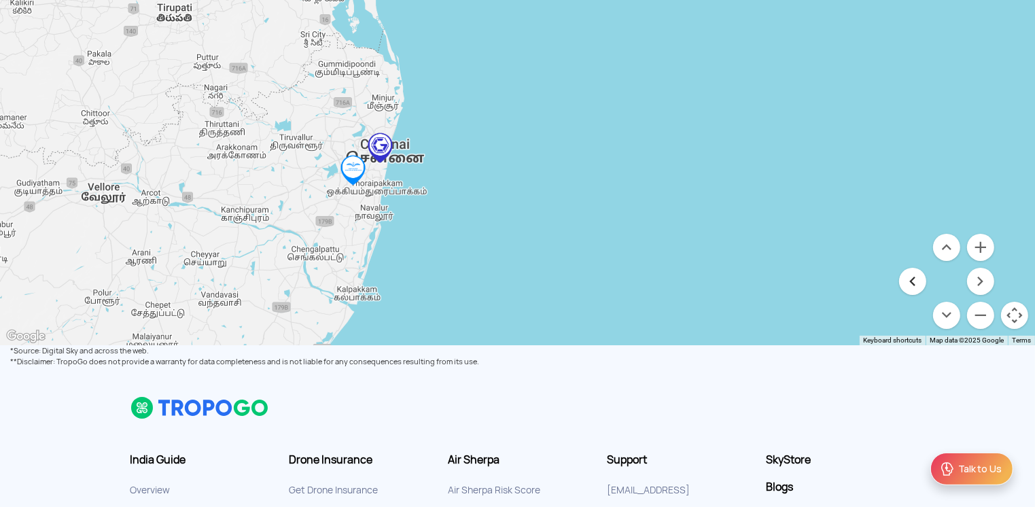
click at [765, 274] on button "Move left" at bounding box center [912, 281] width 27 height 27
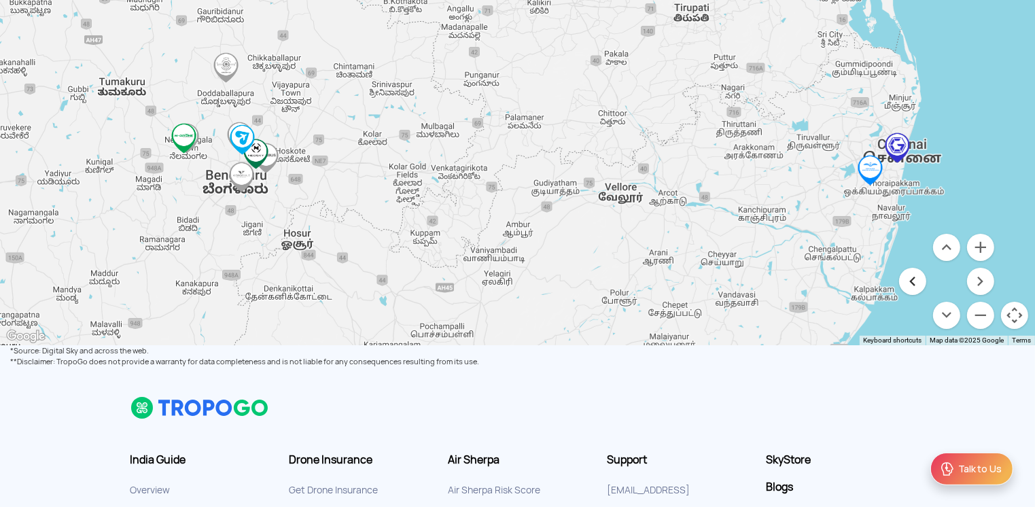
click at [765, 274] on button "Move left" at bounding box center [912, 281] width 27 height 27
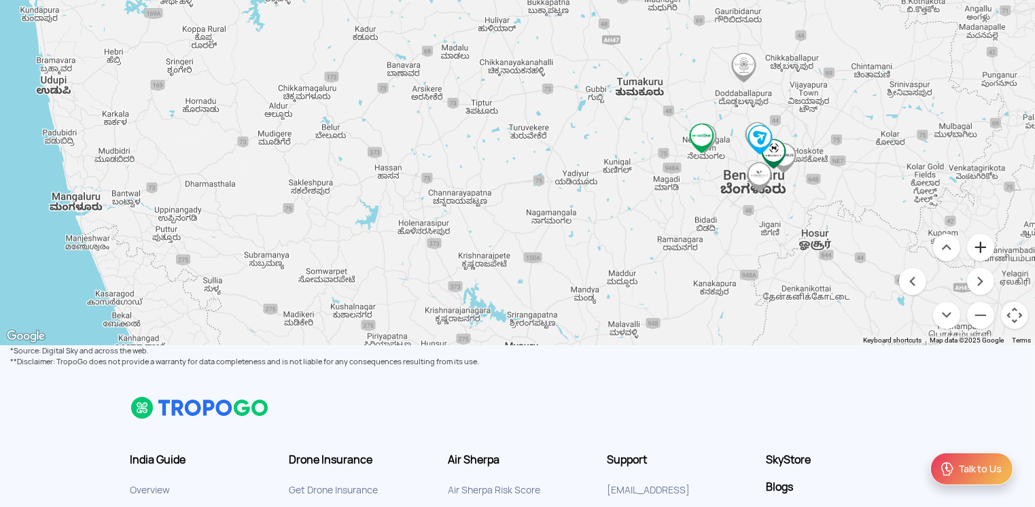
click at [765, 249] on button "Zoom in" at bounding box center [980, 247] width 27 height 27
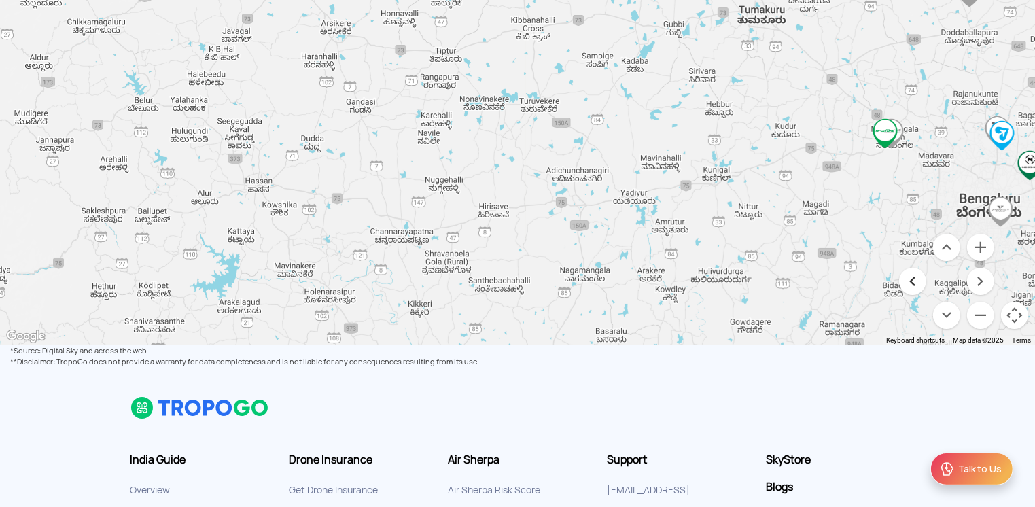
click at [765, 279] on button "Move left" at bounding box center [912, 281] width 27 height 27
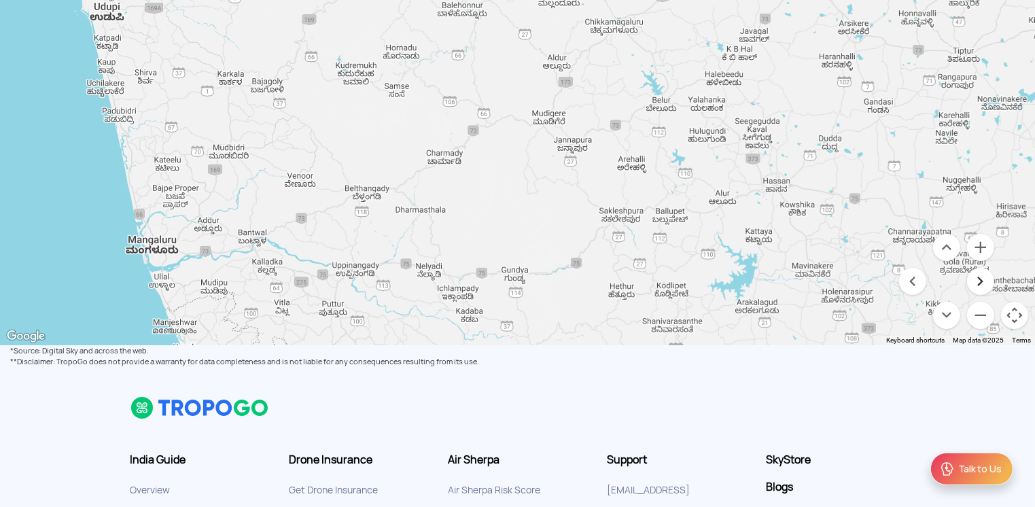
click at [765, 276] on button "Move right" at bounding box center [980, 281] width 27 height 27
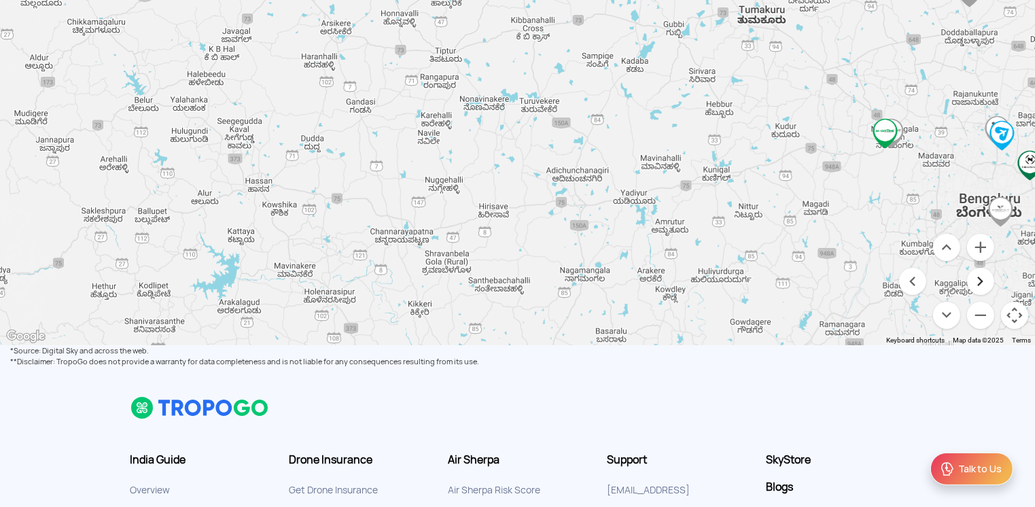
click at [765, 276] on button "Move right" at bounding box center [980, 281] width 27 height 27
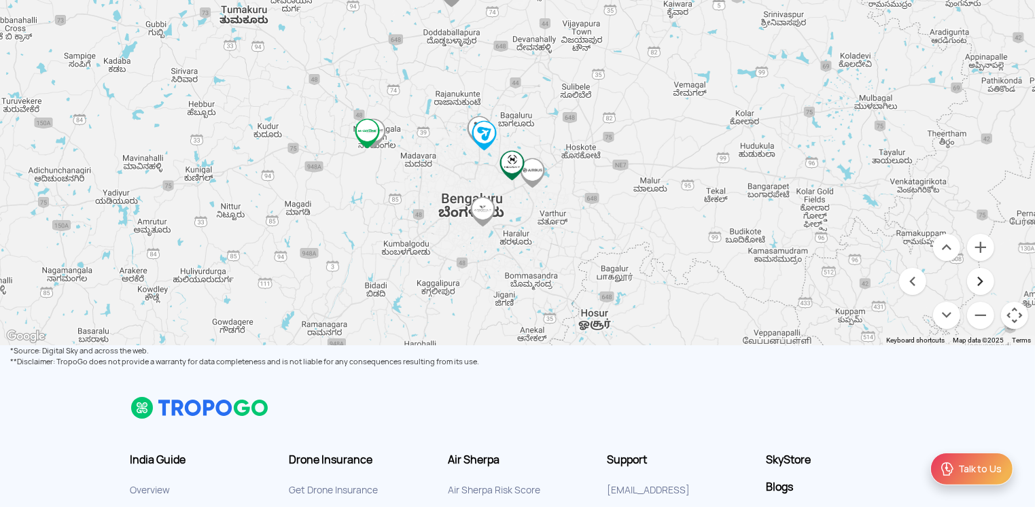
click at [765, 276] on button "Move right" at bounding box center [980, 281] width 27 height 27
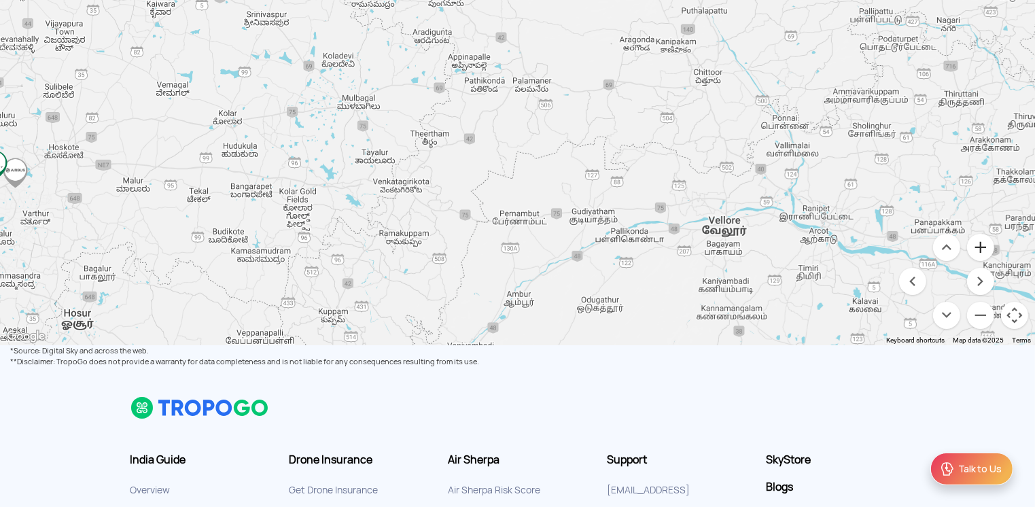
click at [765, 243] on button "Zoom in" at bounding box center [980, 247] width 27 height 27
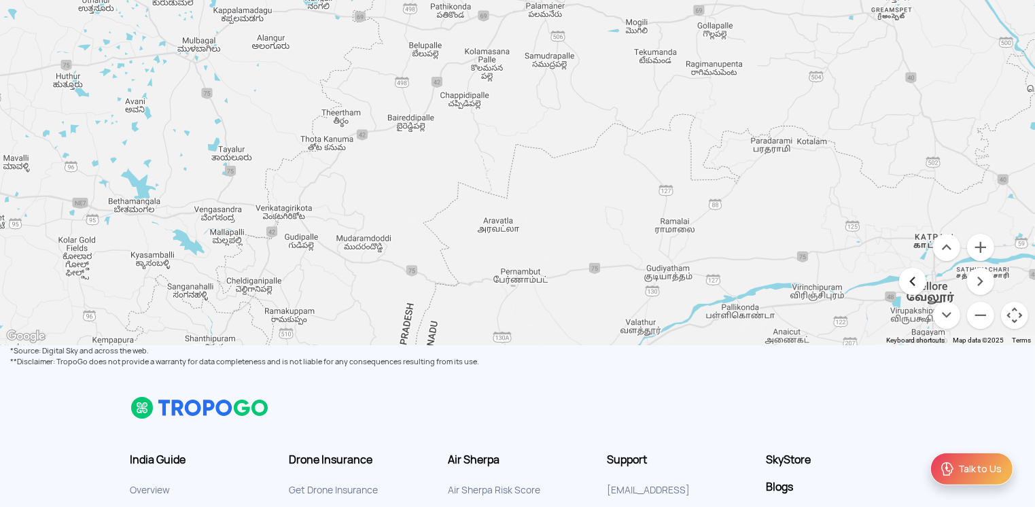
click at [765, 280] on button "Move left" at bounding box center [912, 281] width 27 height 27
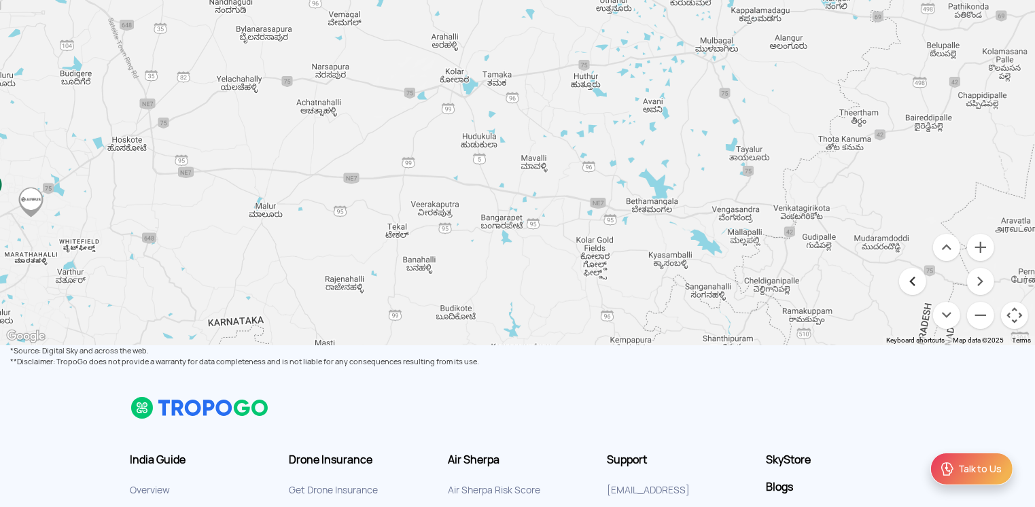
click at [765, 280] on button "Move left" at bounding box center [912, 281] width 27 height 27
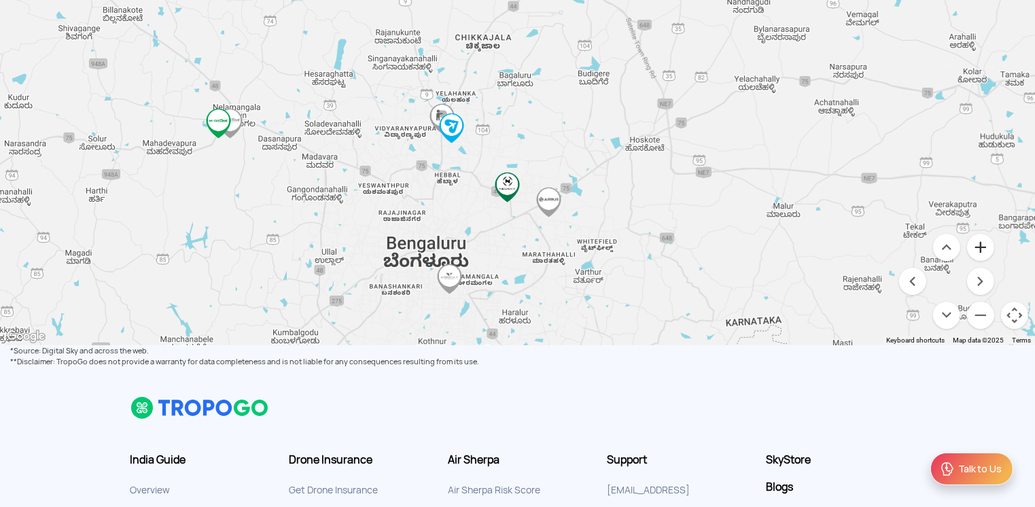
click at [765, 249] on button "Zoom in" at bounding box center [980, 247] width 27 height 27
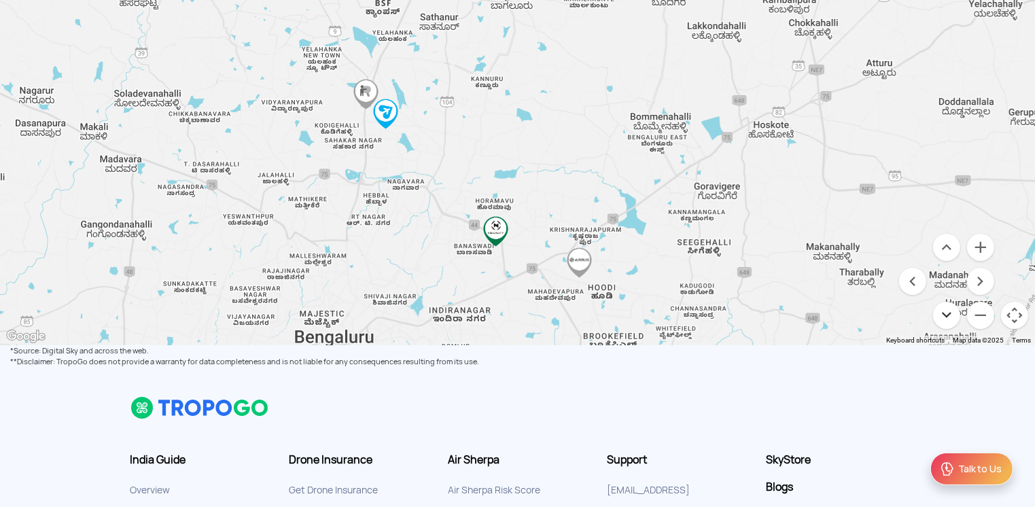
click at [765, 315] on button "Move down" at bounding box center [946, 315] width 27 height 27
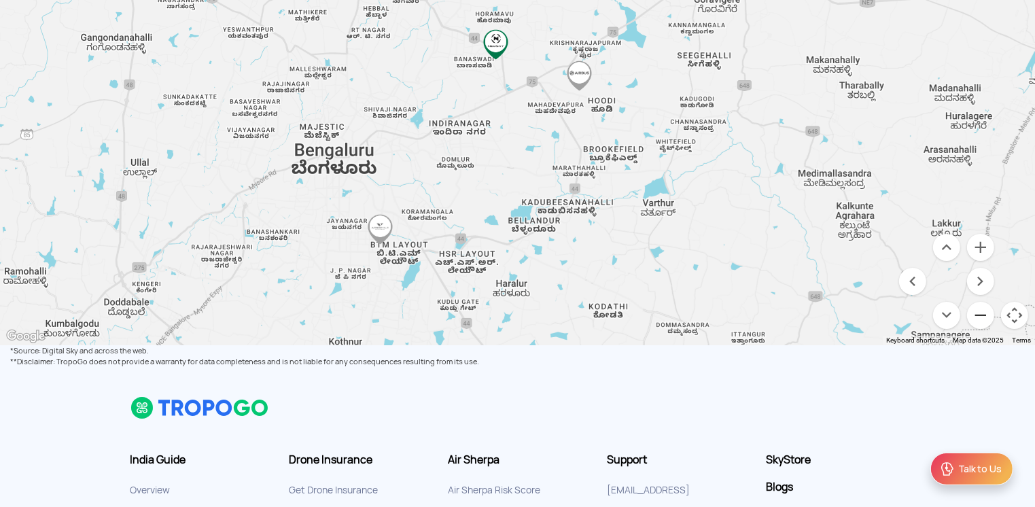
click at [765, 324] on button "Zoom out" at bounding box center [980, 315] width 27 height 27
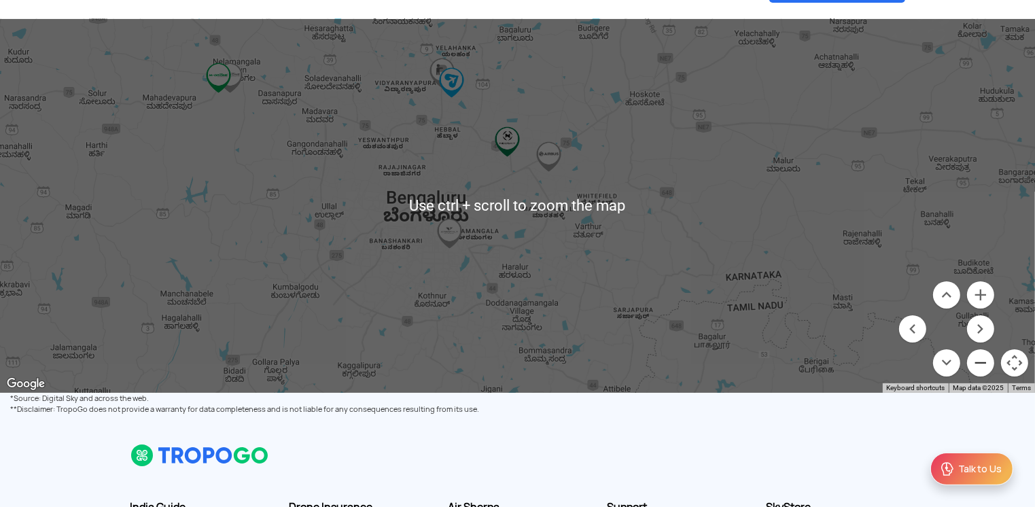
scroll to position [139, 0]
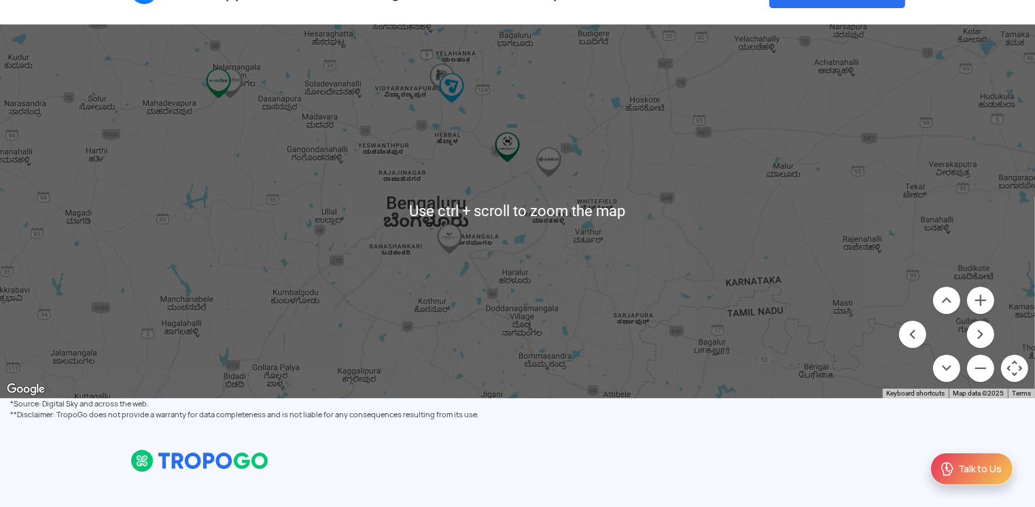
click at [500, 75] on div at bounding box center [517, 211] width 1035 height 374
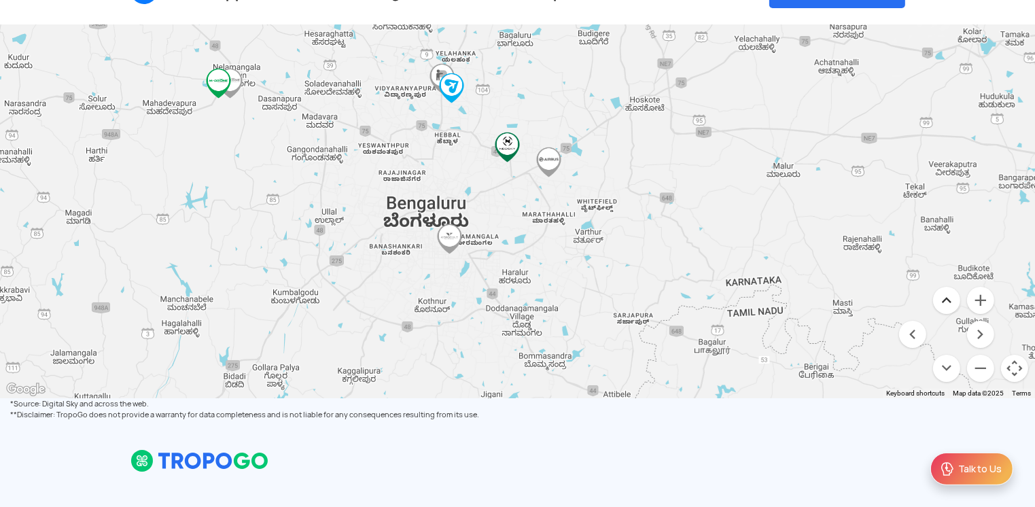
click at [765, 299] on button "Move up" at bounding box center [946, 300] width 27 height 27
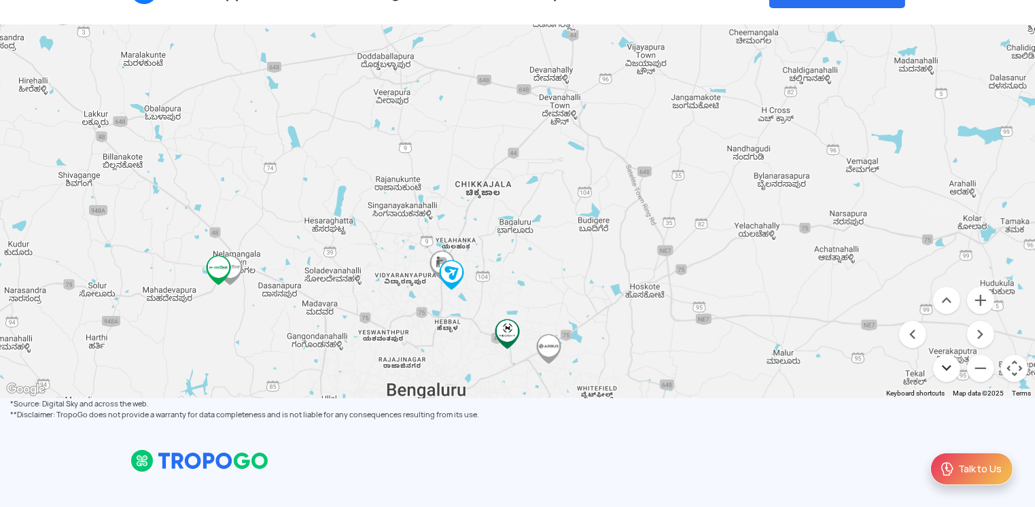
click at [765, 368] on button "Move down" at bounding box center [946, 368] width 27 height 27
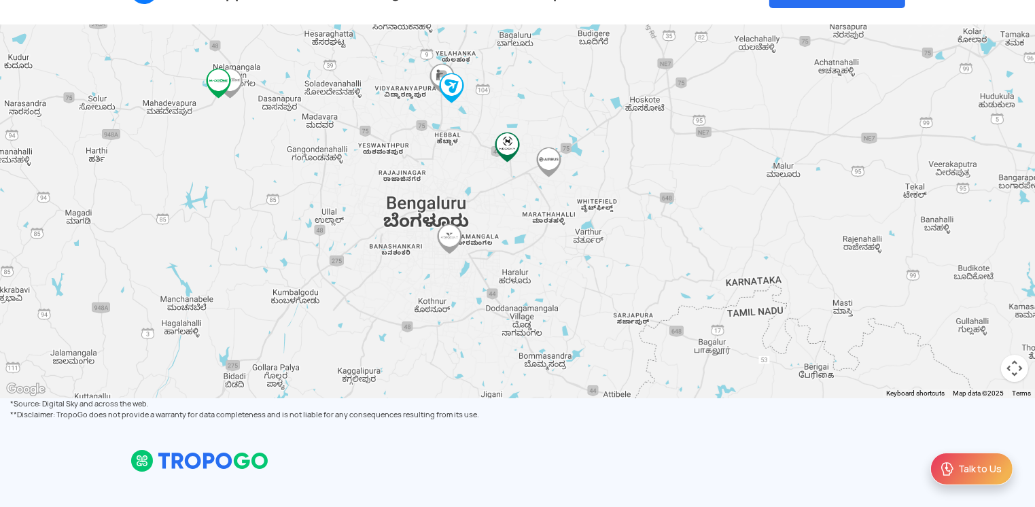
click at [434, 74] on img at bounding box center [442, 78] width 31 height 31
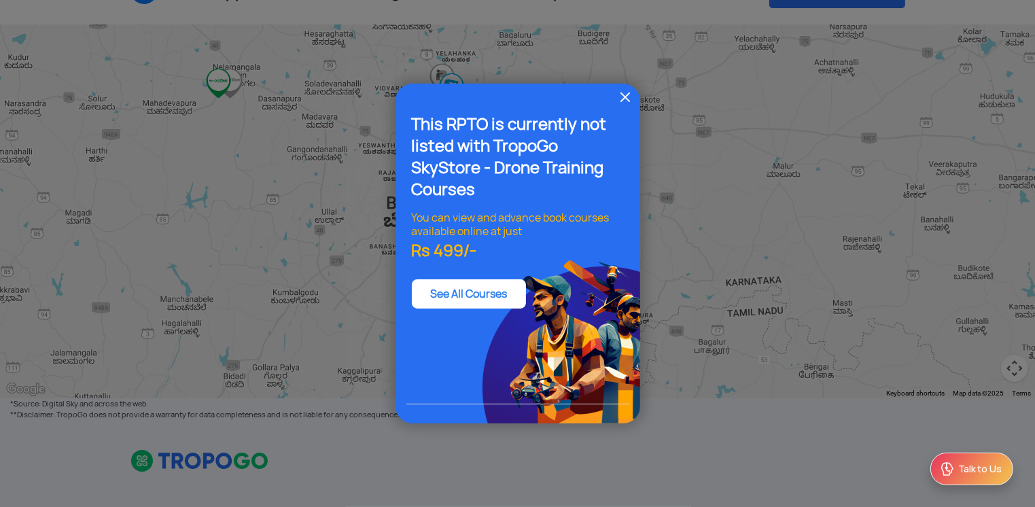
click at [628, 99] on img at bounding box center [625, 97] width 16 height 16
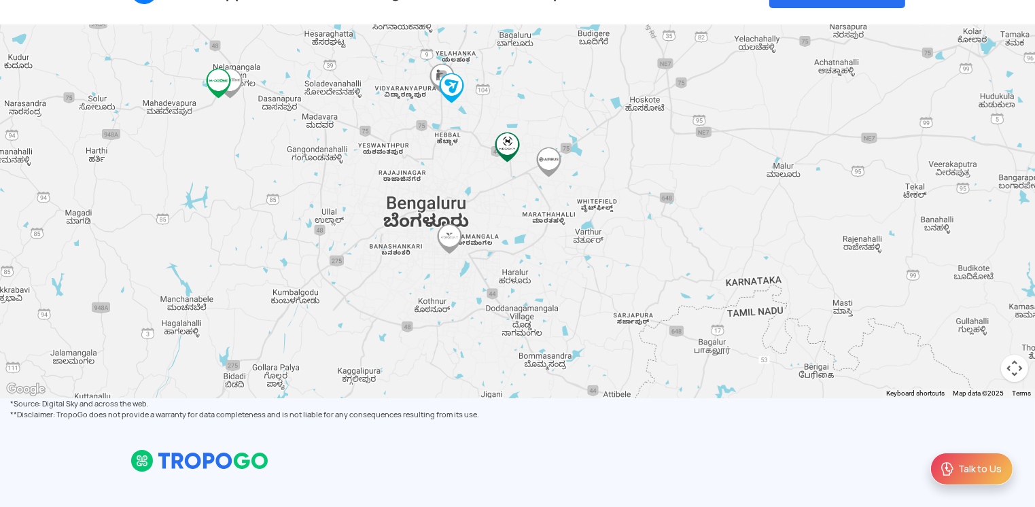
click at [549, 164] on img at bounding box center [549, 162] width 31 height 31
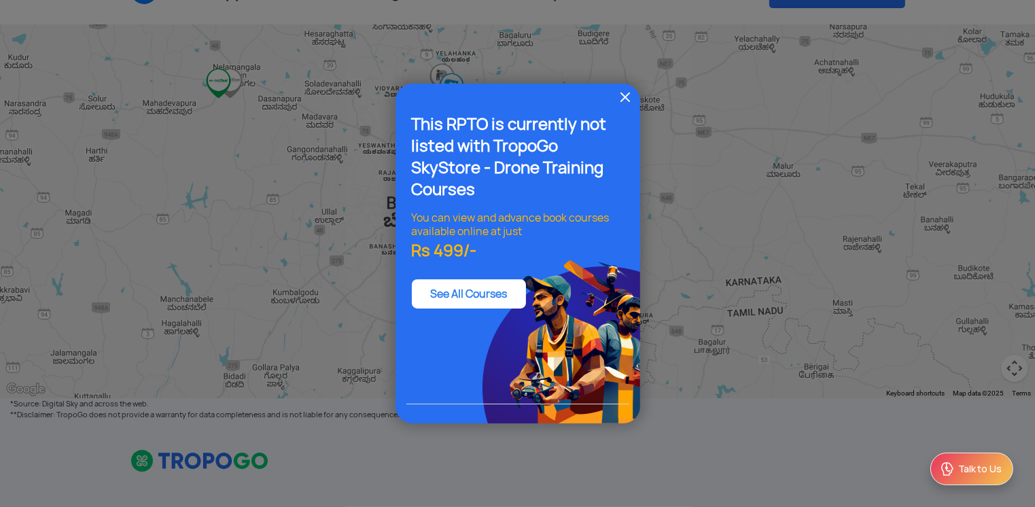
click at [621, 94] on img at bounding box center [625, 97] width 16 height 16
